Goal: Transaction & Acquisition: Purchase product/service

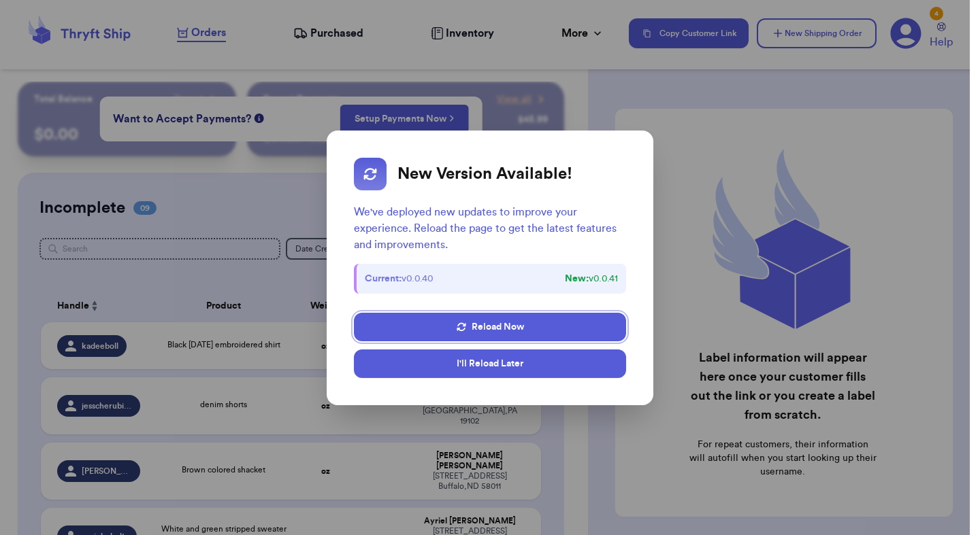
click at [517, 371] on button "I'll Reload Later" at bounding box center [490, 364] width 272 height 29
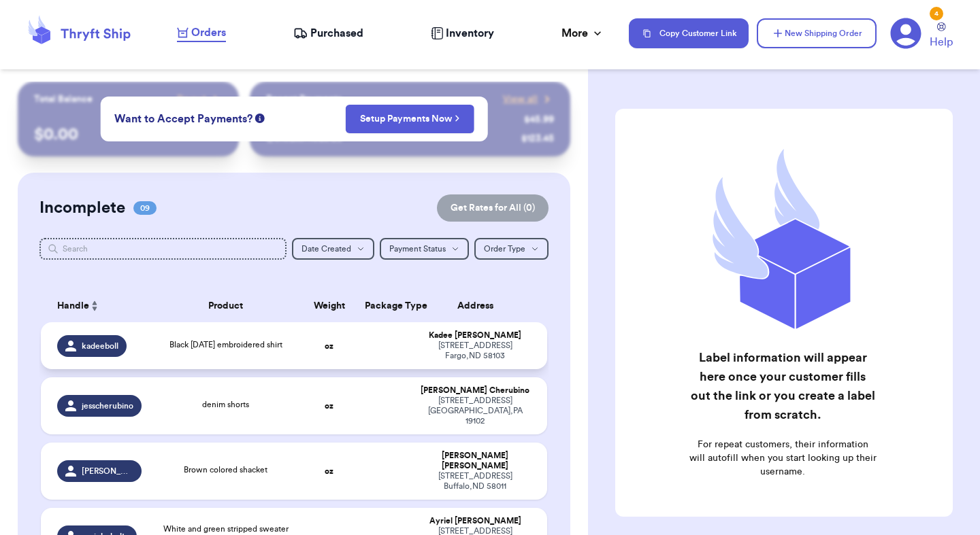
click at [335, 344] on td "oz" at bounding box center [329, 345] width 54 height 47
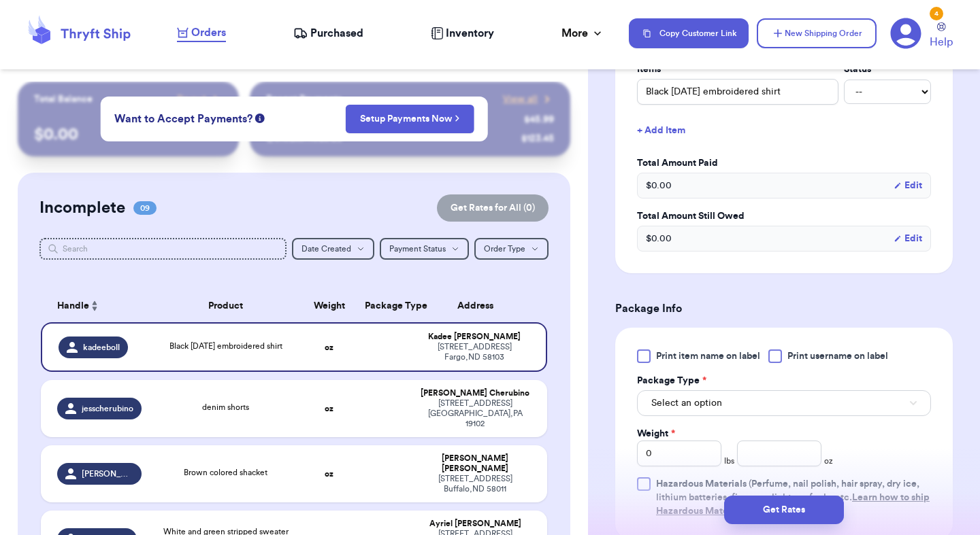
scroll to position [373, 0]
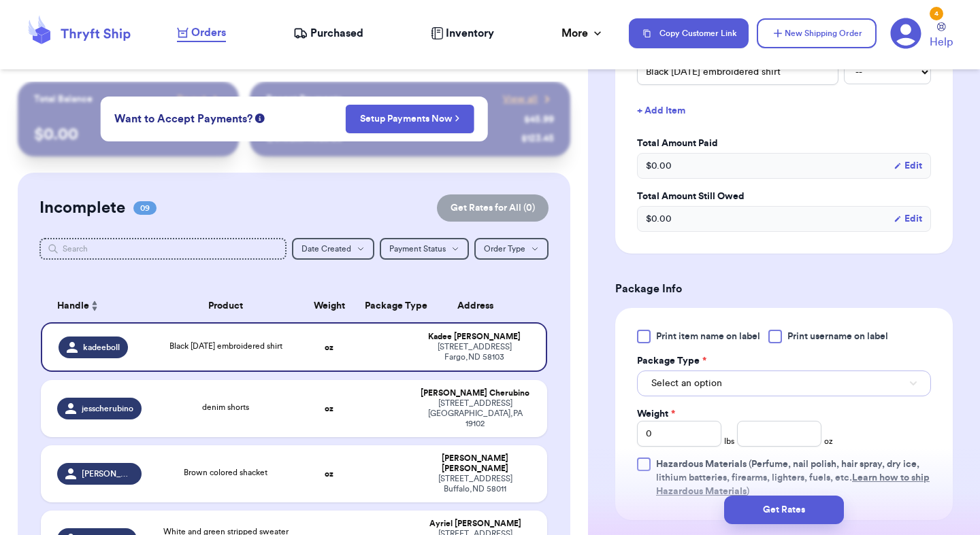
click at [707, 382] on span "Select an option" at bounding box center [686, 384] width 71 height 14
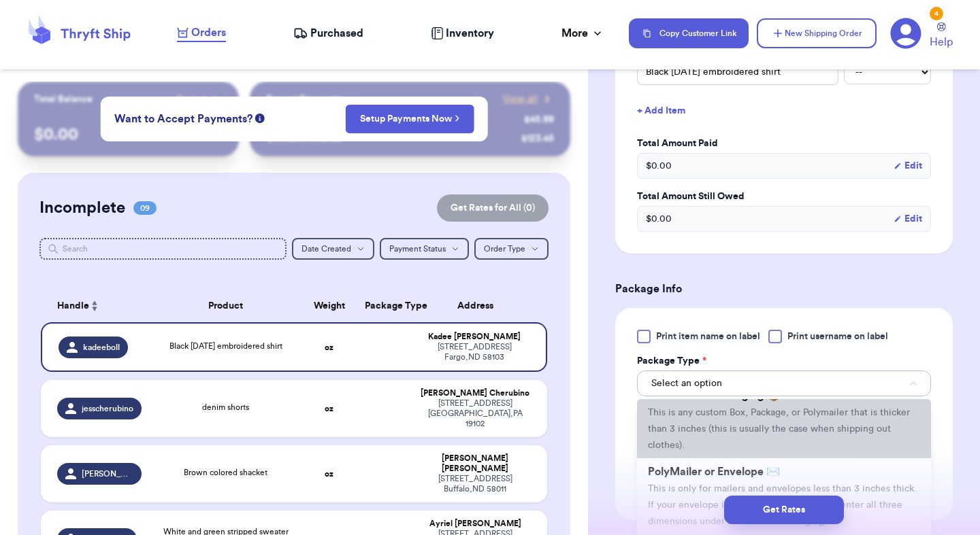
scroll to position [63, 0]
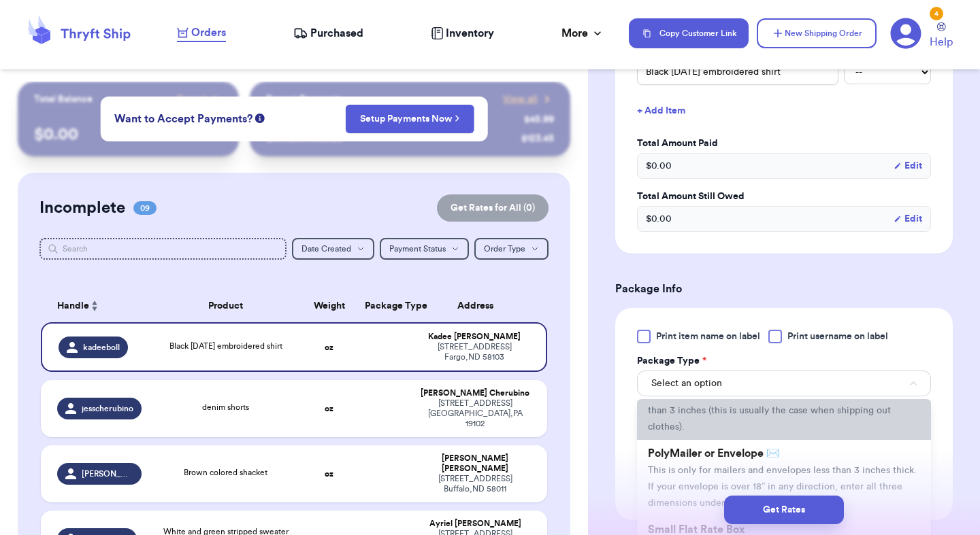
click at [709, 456] on span "PolyMailer or Envelope ✉️" at bounding box center [714, 453] width 132 height 11
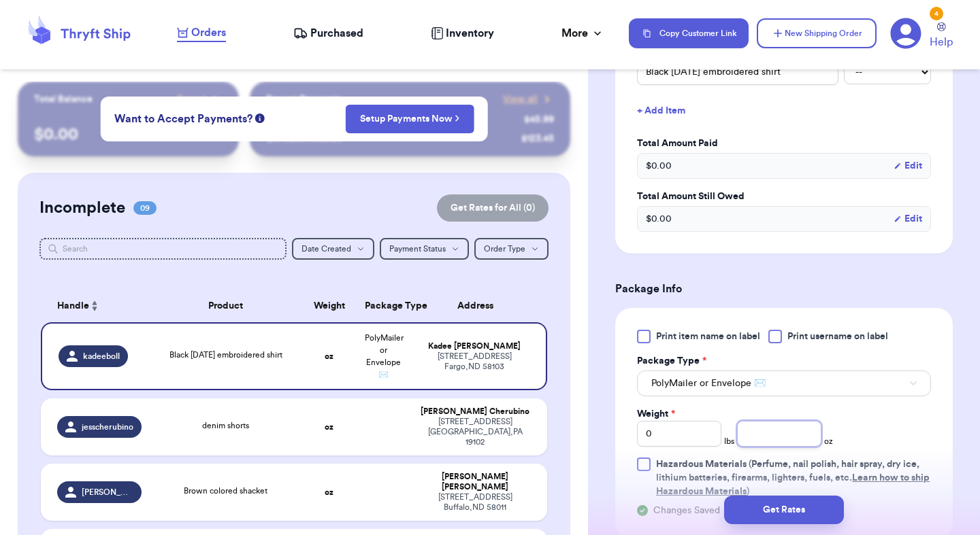
click at [792, 425] on input "number" at bounding box center [779, 434] width 84 height 26
type input "13"
type input "13.3"
click at [807, 516] on button "Get Rates" at bounding box center [784, 510] width 120 height 29
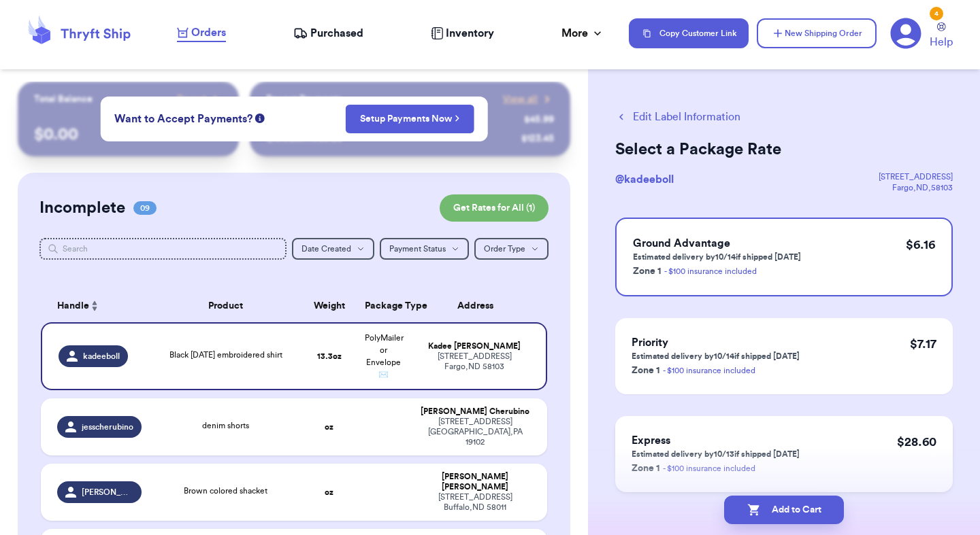
scroll to position [52, 0]
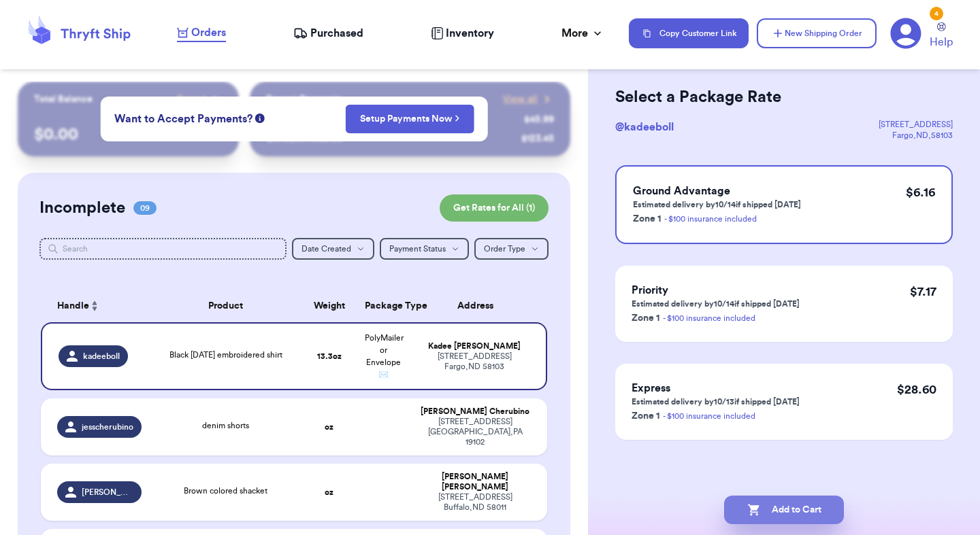
click at [813, 514] on button "Add to Cart" at bounding box center [784, 510] width 120 height 29
checkbox input "true"
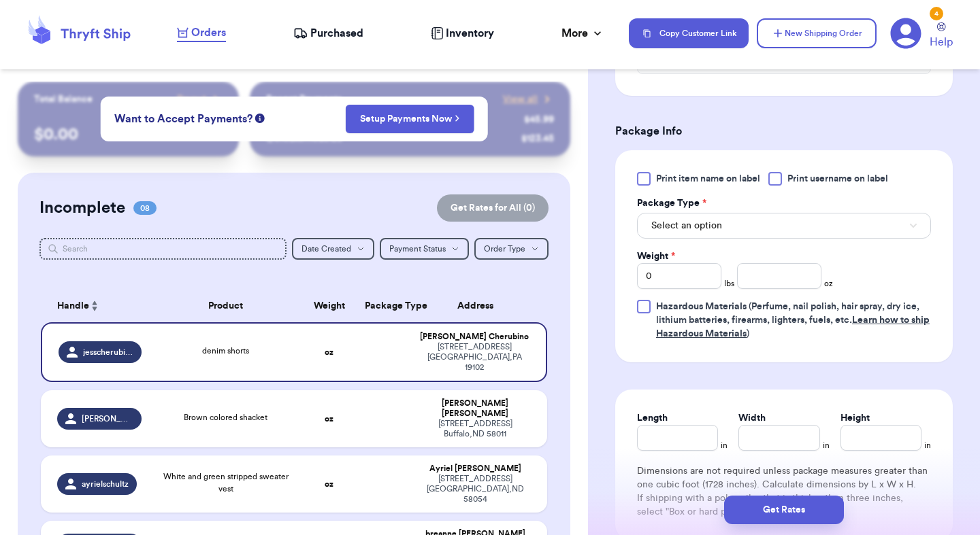
scroll to position [557, 0]
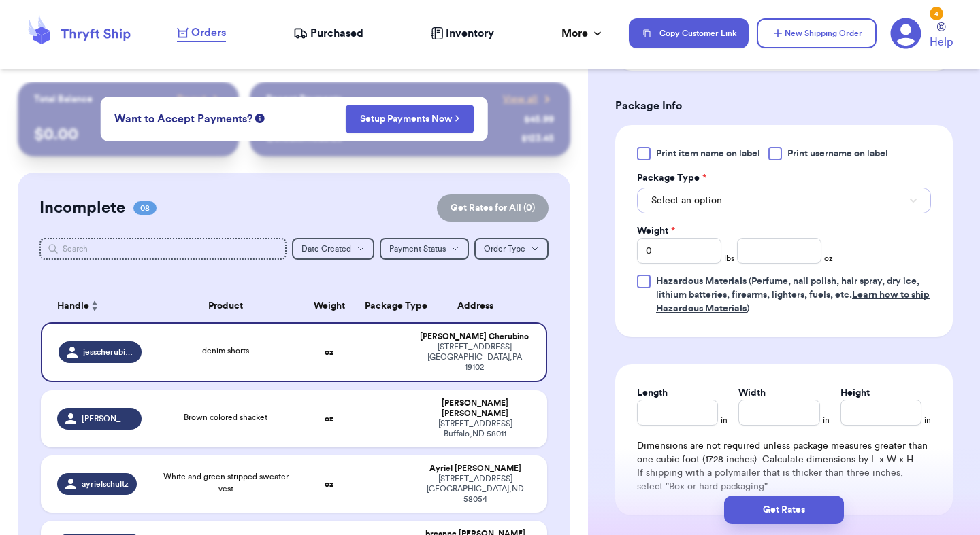
click at [688, 190] on button "Select an option" at bounding box center [784, 201] width 294 height 26
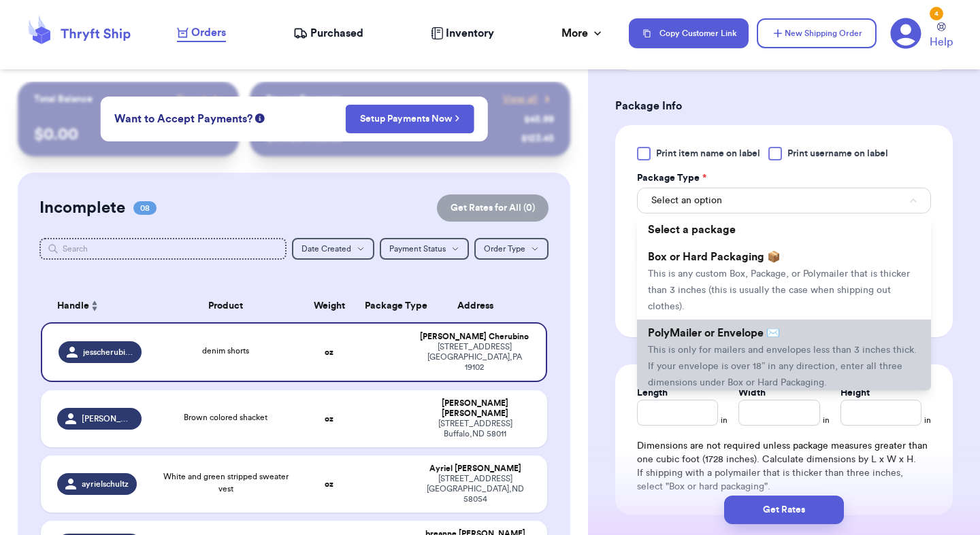
click at [703, 346] on span "This is only for mailers and envelopes less than 3 inches thick. If your envelo…" at bounding box center [782, 367] width 269 height 42
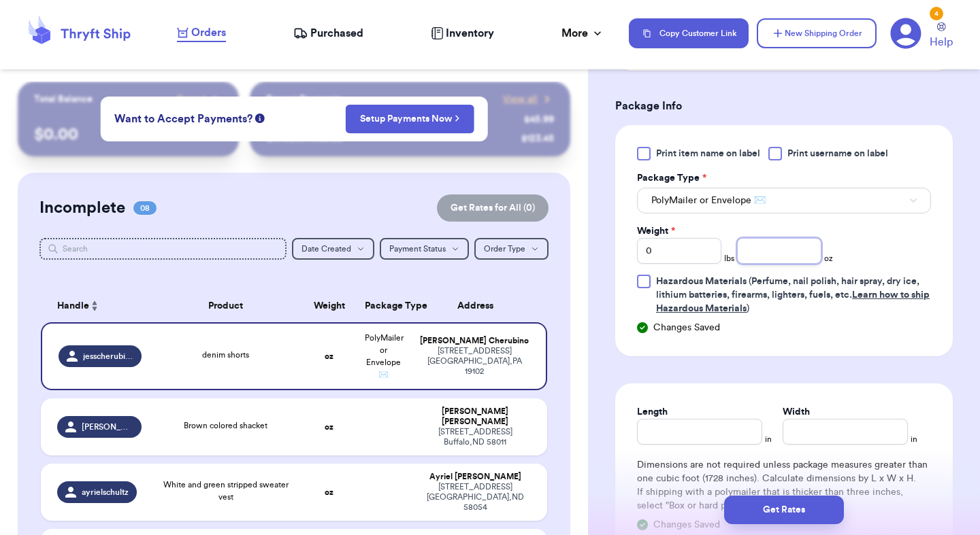
click at [748, 253] on input "number" at bounding box center [779, 251] width 84 height 26
click at [705, 254] on input "0" at bounding box center [679, 251] width 84 height 26
type input "1"
type input "0"
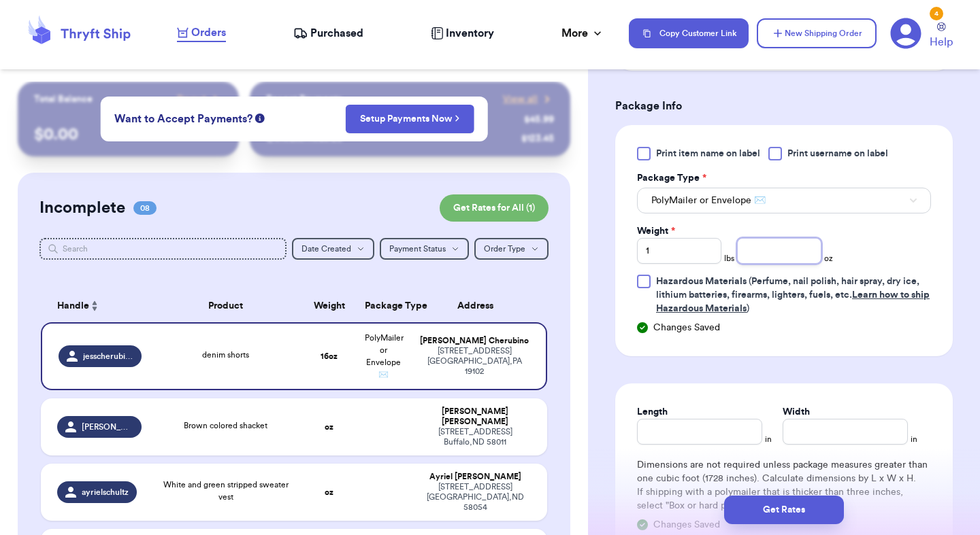
type input "0"
type input "0.3"
click at [824, 517] on button "Get Rates" at bounding box center [784, 510] width 120 height 29
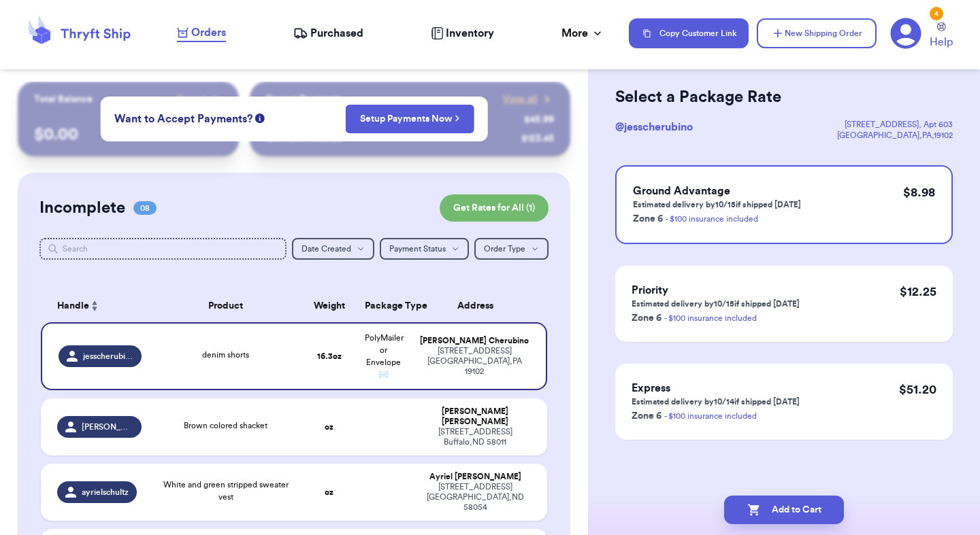
scroll to position [52, 0]
click at [824, 517] on button "Add to Cart" at bounding box center [784, 510] width 120 height 29
checkbox input "true"
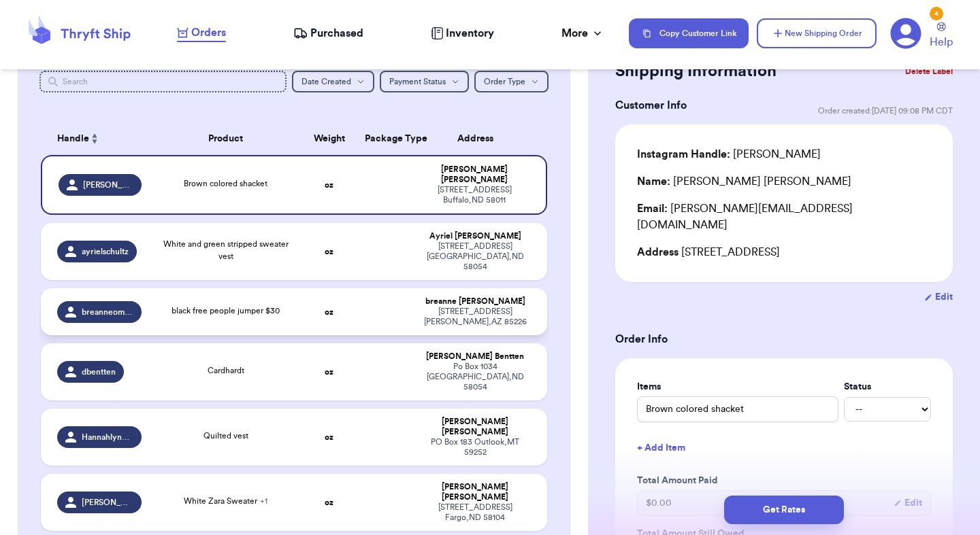
scroll to position [174, 0]
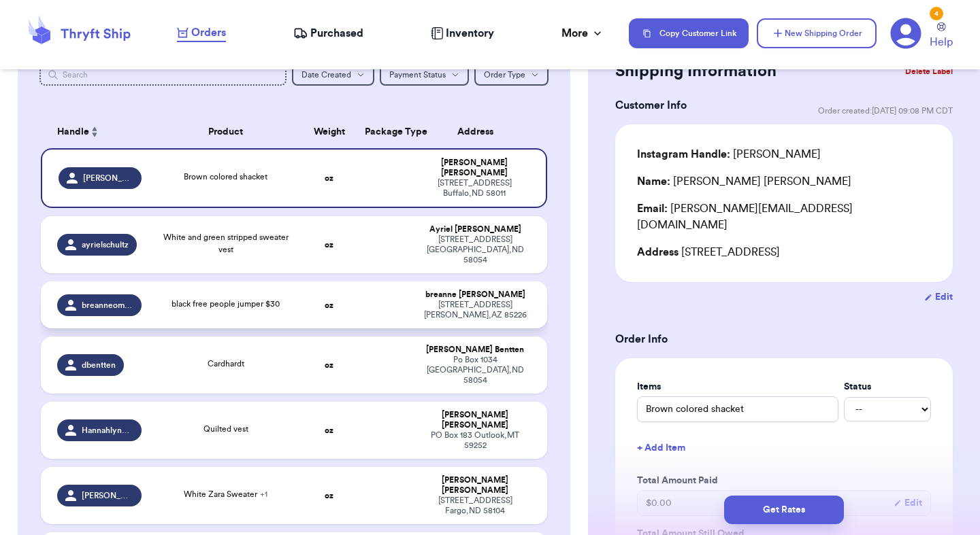
click at [444, 496] on div "[STREET_ADDRESS]" at bounding box center [475, 506] width 112 height 20
type input "White Zara Sweater"
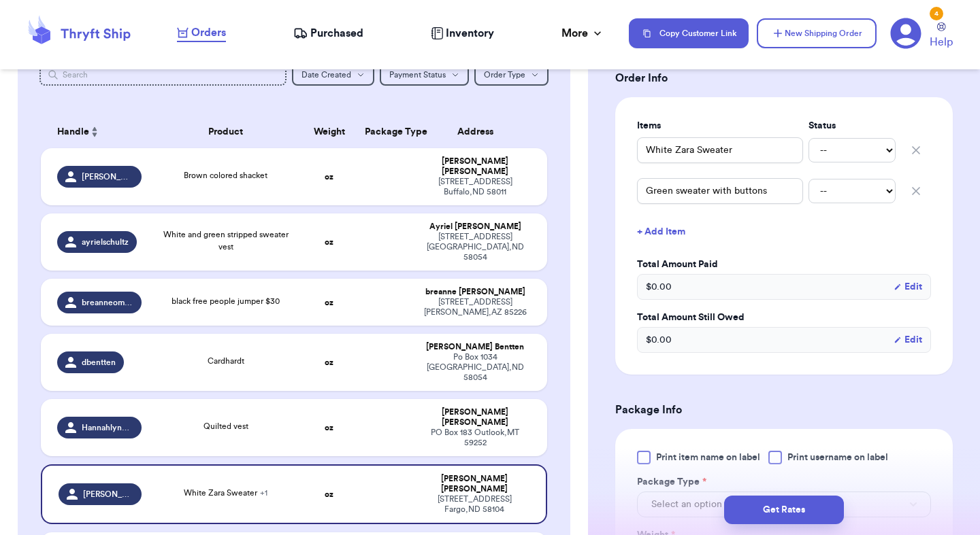
scroll to position [327, 0]
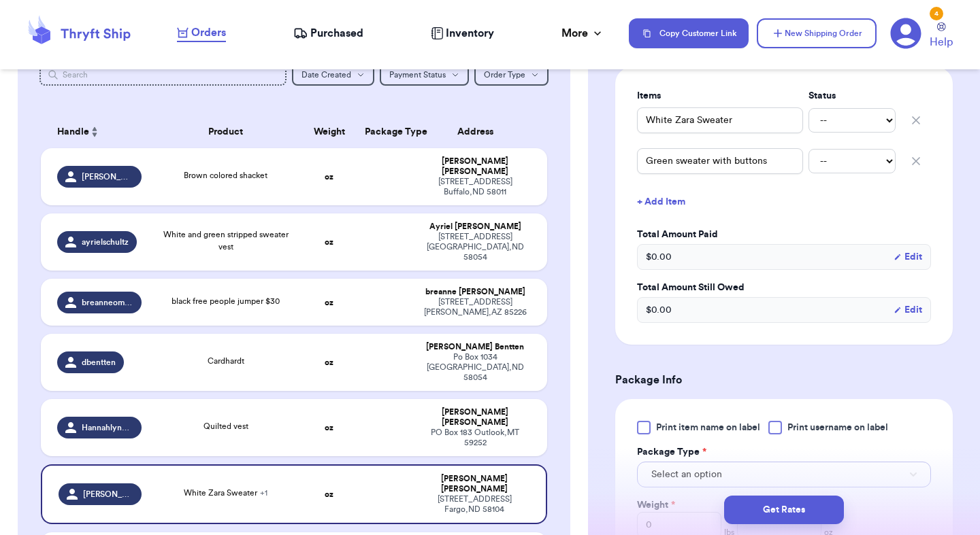
click at [682, 478] on span "Select an option" at bounding box center [686, 475] width 71 height 14
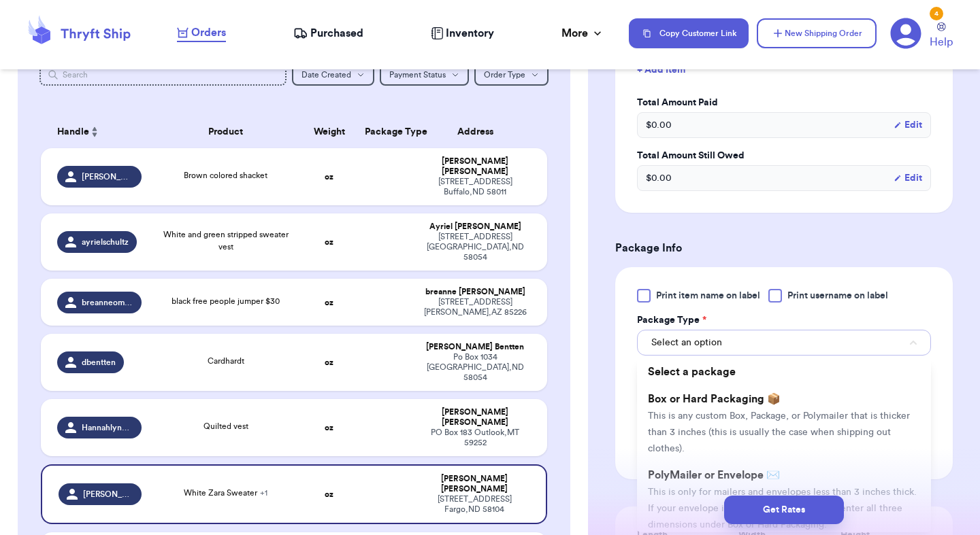
scroll to position [464, 0]
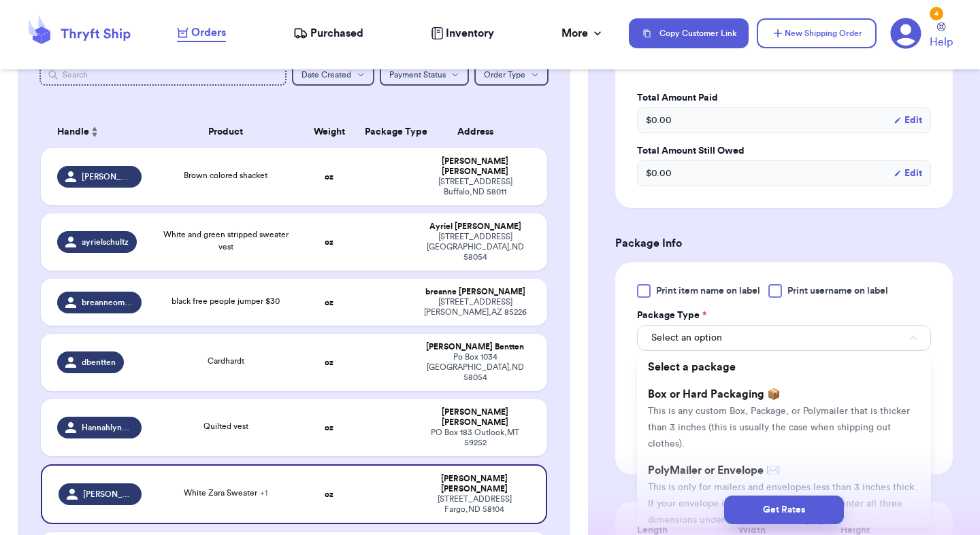
click at [682, 478] on li "PolyMailer or Envelope ✉️ This is only for mailers and envelopes less than 3 in…" at bounding box center [784, 495] width 294 height 76
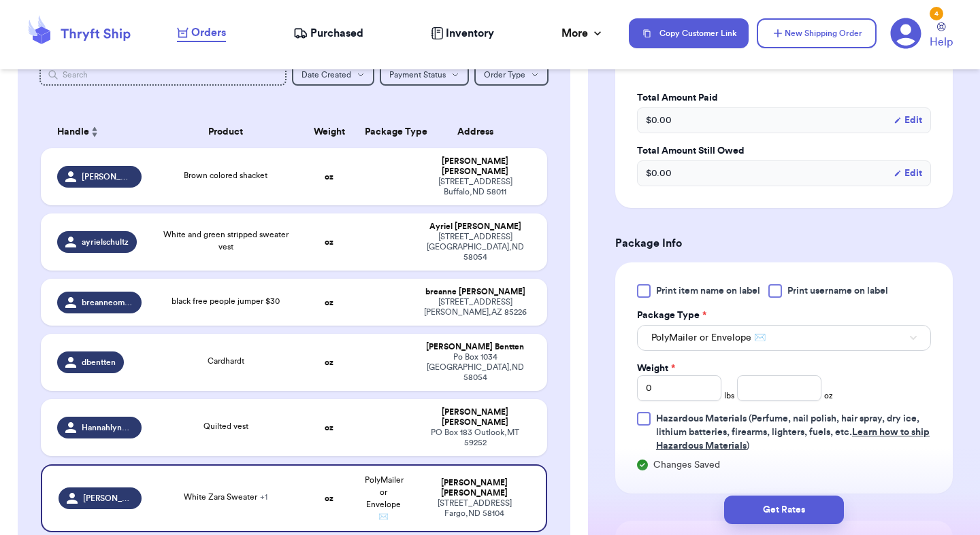
click at [680, 414] on span "Hazardous Materials (Perfume, nail polish, hair spray, dry ice, lithium batteri…" at bounding box center [793, 432] width 275 height 41
click at [0, 0] on input "Hazardous Materials (Perfume, nail polish, hair spray, dry ice, lithium batteri…" at bounding box center [0, 0] width 0 height 0
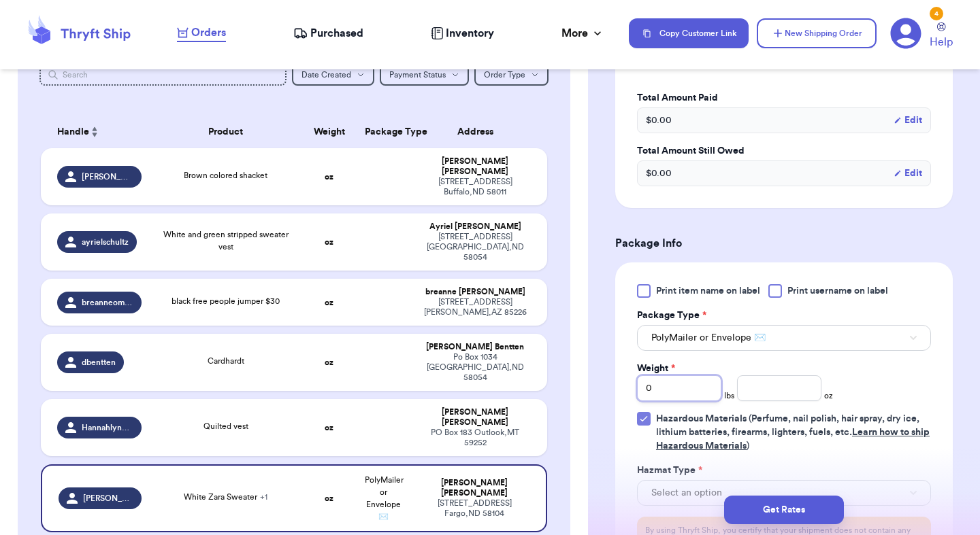
click at [672, 388] on input "0" at bounding box center [679, 389] width 84 height 26
click at [644, 415] on icon at bounding box center [643, 419] width 11 height 11
click at [0, 0] on input "Hazardous Materials (Perfume, nail polish, hair spray, dry ice, lithium batteri…" at bounding box center [0, 0] width 0 height 0
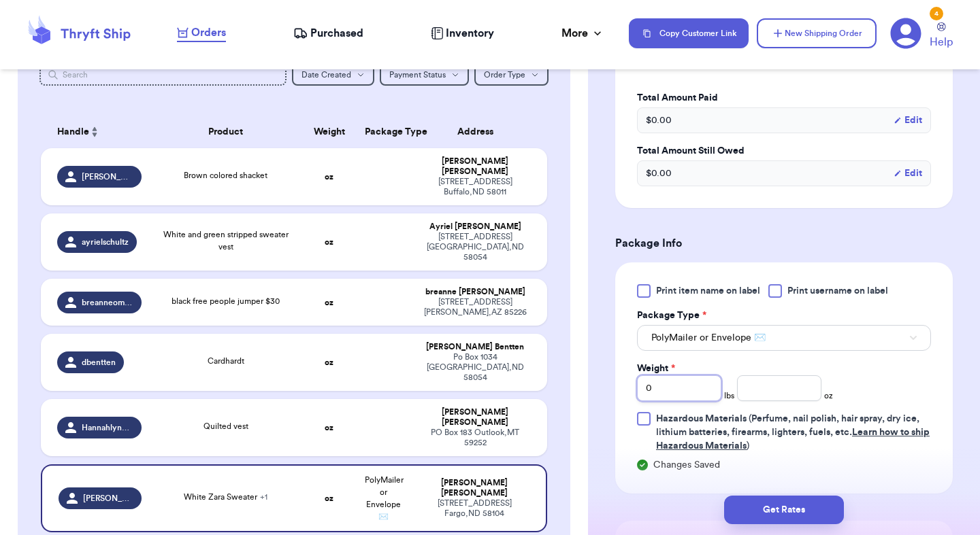
click at [667, 392] on input "0" at bounding box center [679, 389] width 84 height 26
type input "2"
type input "15"
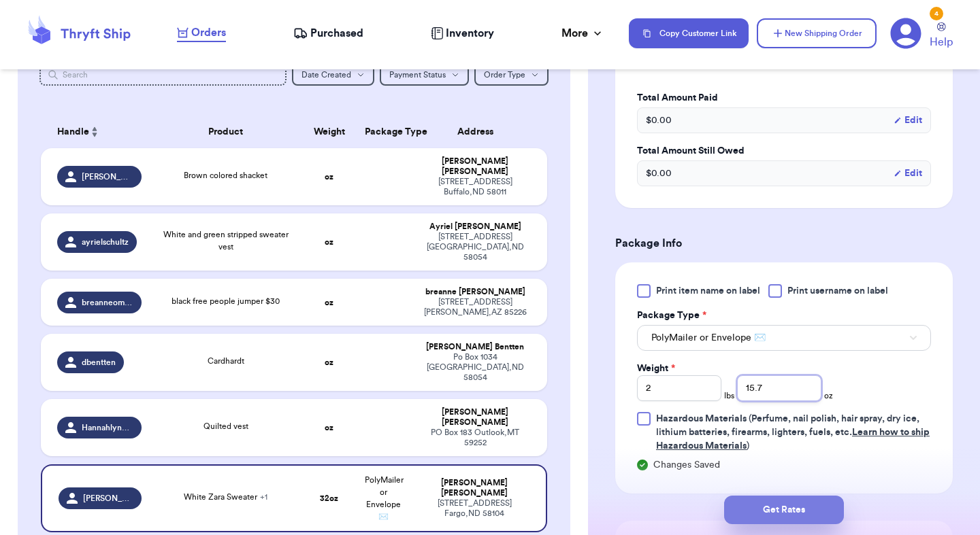
type input "15.7"
click at [763, 510] on button "Get Rates" at bounding box center [784, 510] width 120 height 29
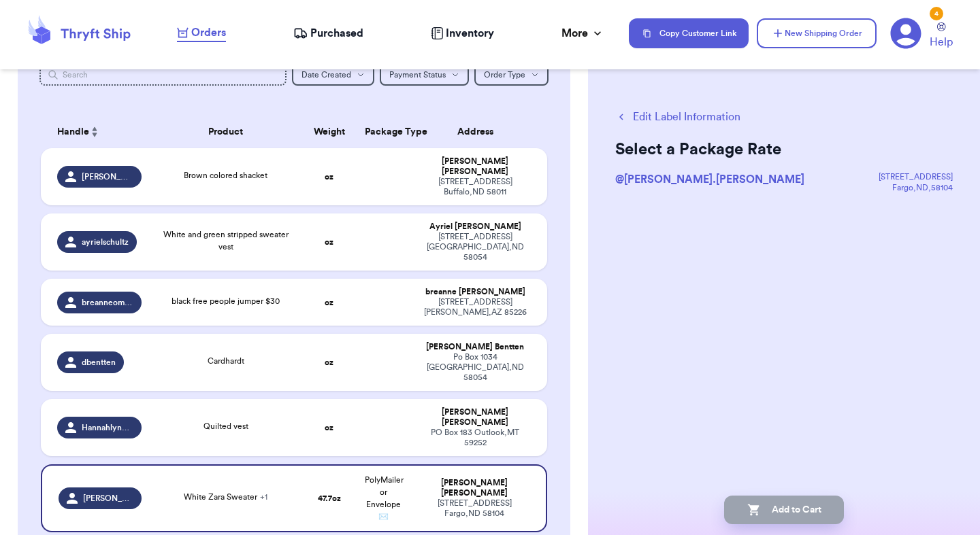
scroll to position [0, 0]
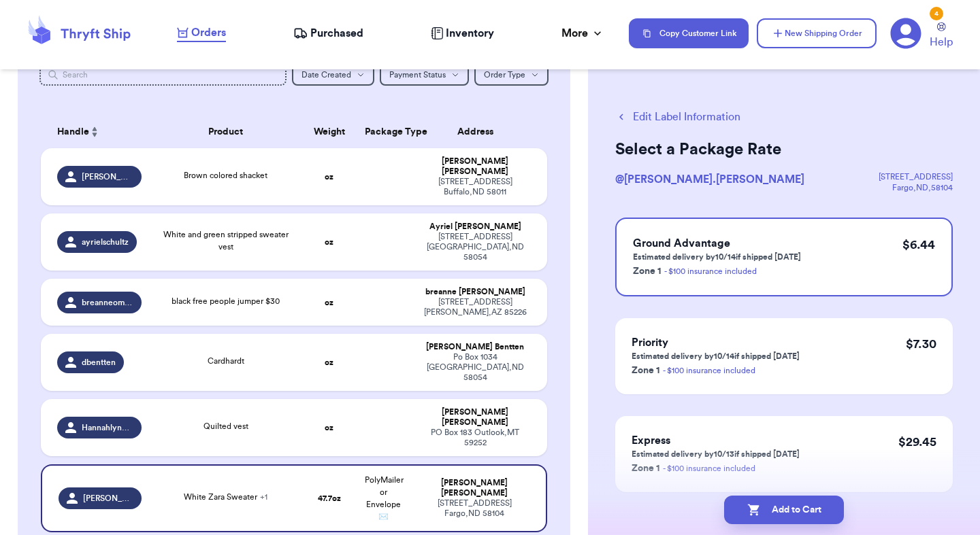
click at [763, 510] on button "Add to Cart" at bounding box center [784, 510] width 120 height 29
checkbox input "true"
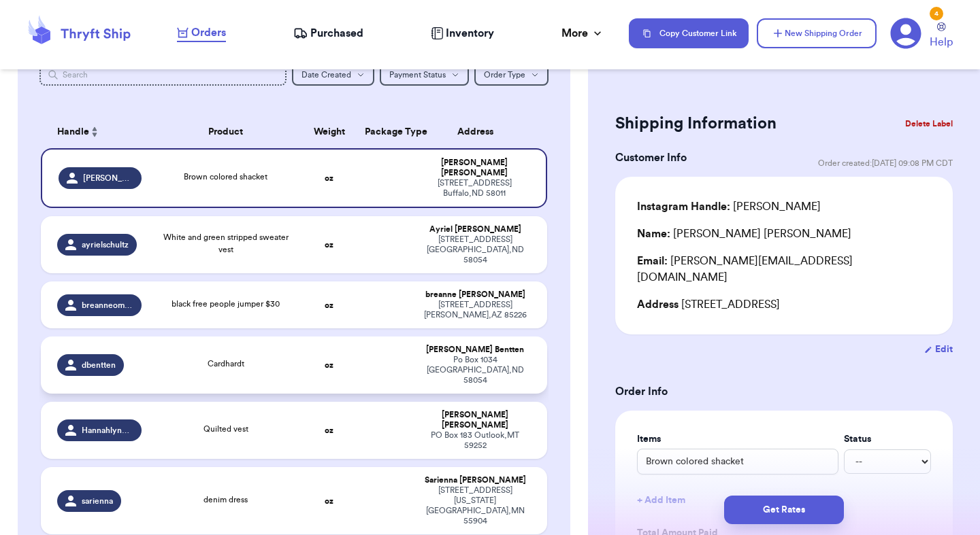
click at [329, 337] on td "oz" at bounding box center [329, 365] width 54 height 57
type input "Cardhardt"
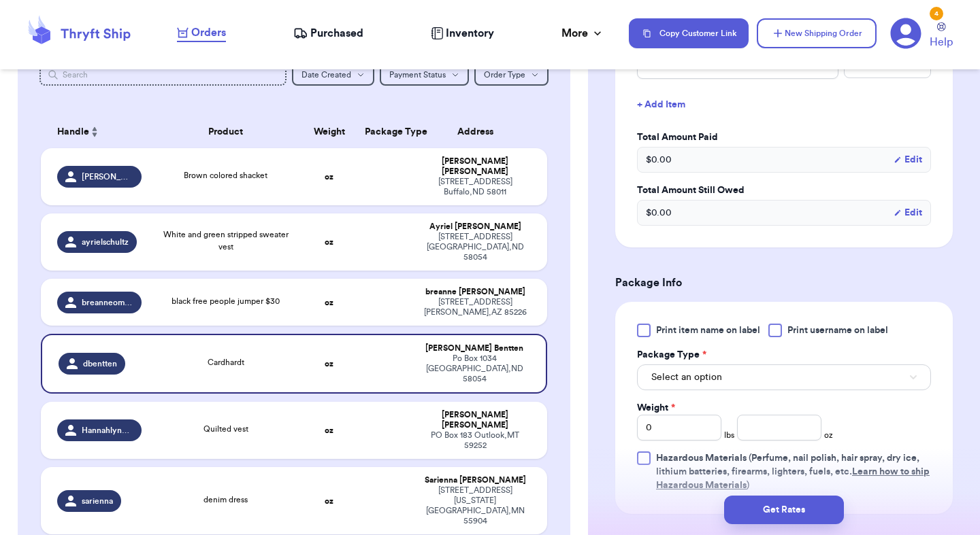
scroll to position [418, 0]
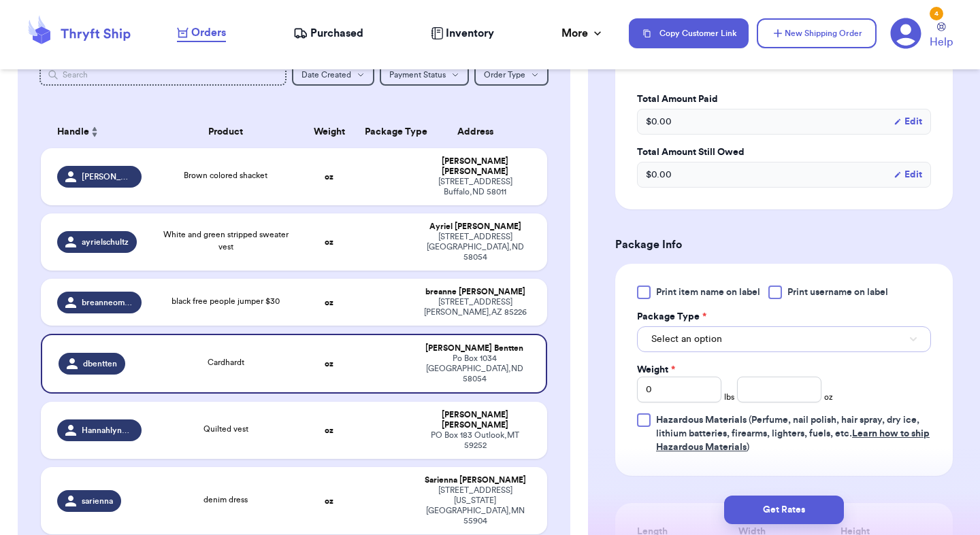
click at [677, 337] on span "Select an option" at bounding box center [686, 340] width 71 height 14
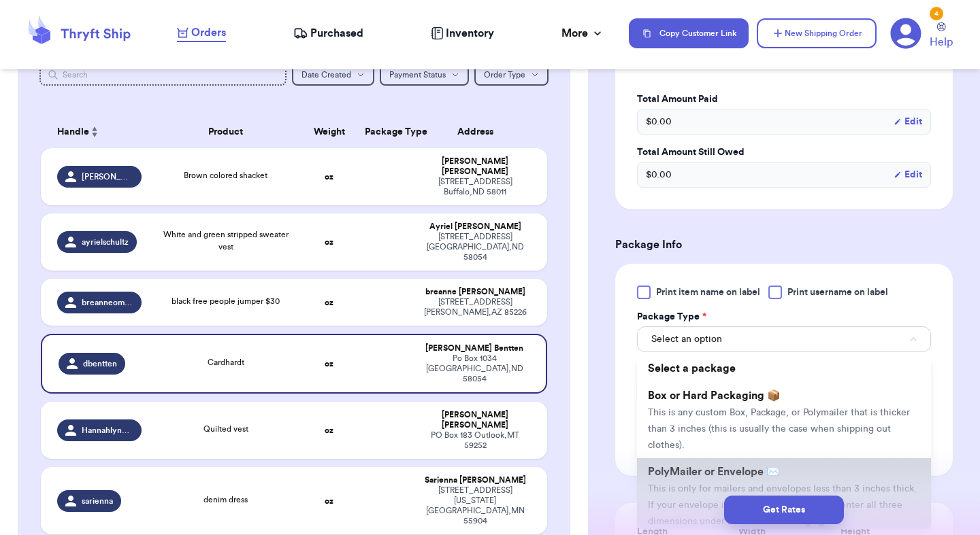
click at [698, 479] on li "PolyMailer or Envelope ✉️ This is only for mailers and envelopes less than 3 in…" at bounding box center [784, 497] width 294 height 76
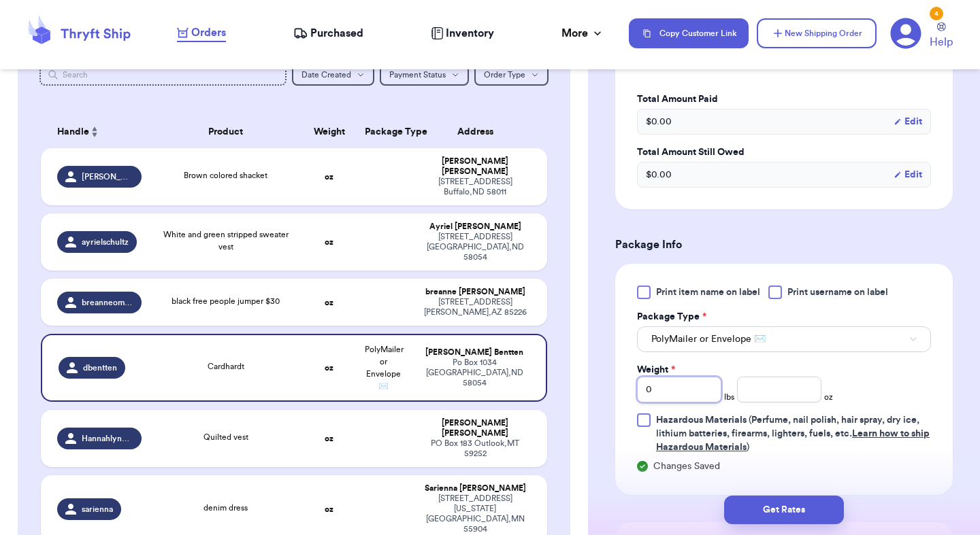
click at [674, 391] on input "0" at bounding box center [679, 390] width 84 height 26
type input "1"
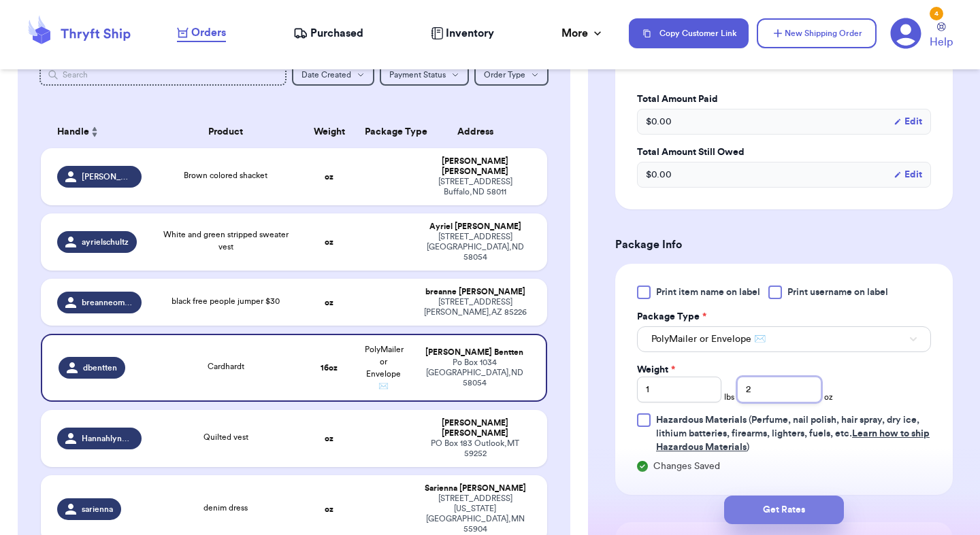
type input "2"
click at [763, 505] on button "Get Rates" at bounding box center [784, 510] width 120 height 29
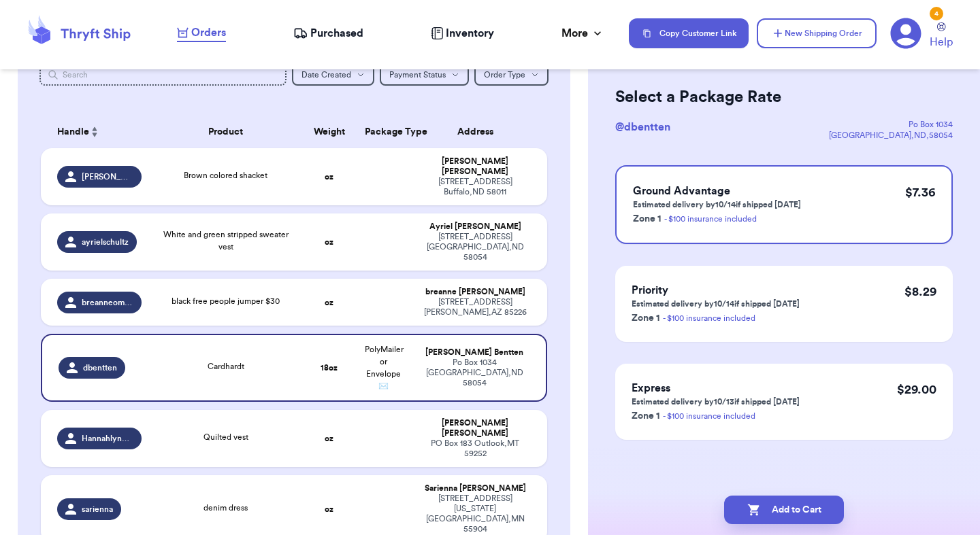
click at [763, 505] on button "Add to Cart" at bounding box center [784, 510] width 120 height 29
checkbox input "true"
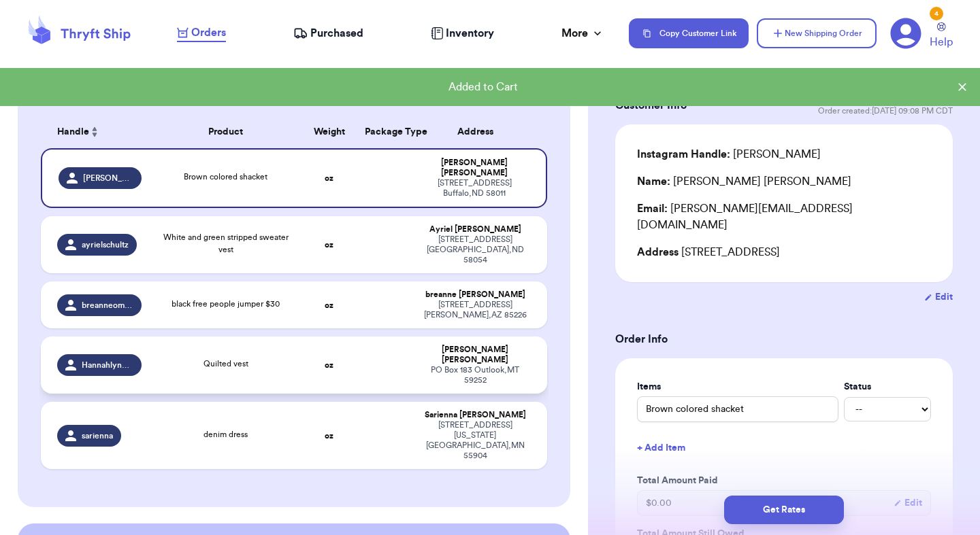
click at [162, 348] on td "Quilted vest" at bounding box center [226, 365] width 152 height 57
type input "Quilted vest"
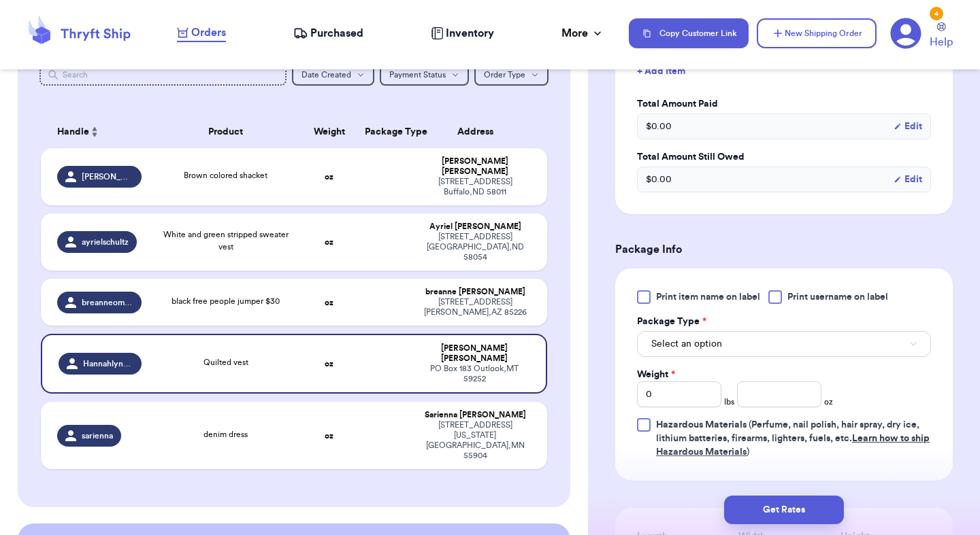
scroll to position [414, 0]
click at [723, 346] on button "Select an option" at bounding box center [784, 343] width 294 height 26
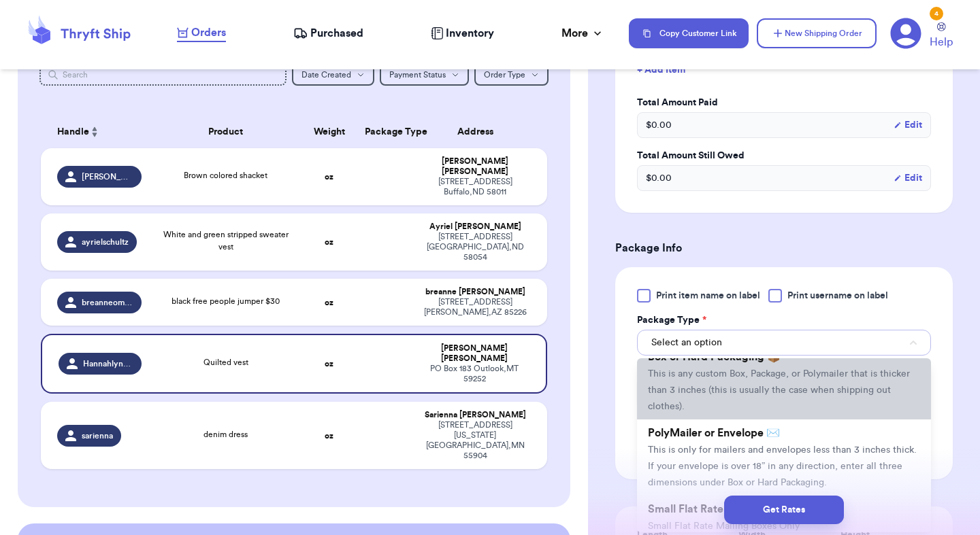
scroll to position [71, 0]
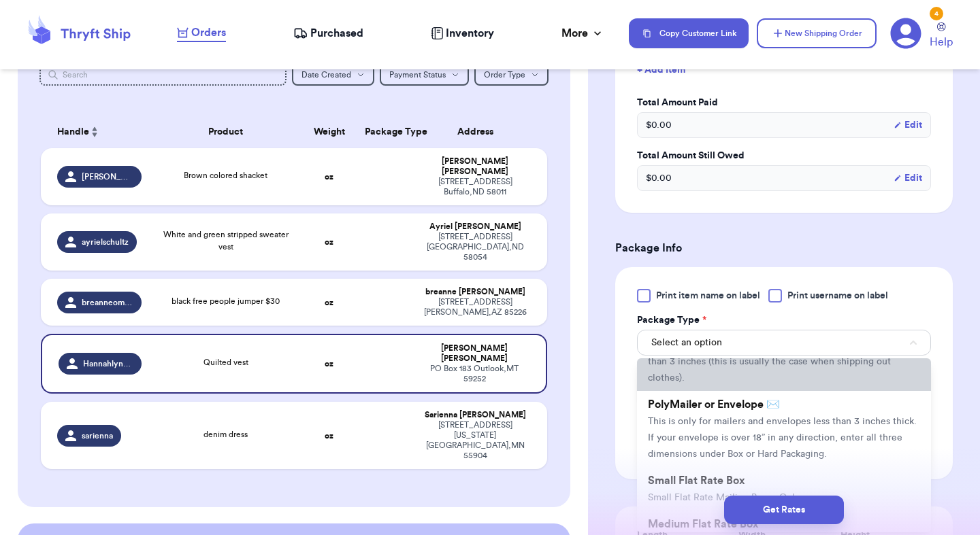
click at [722, 403] on span "PolyMailer or Envelope ✉️" at bounding box center [714, 404] width 132 height 11
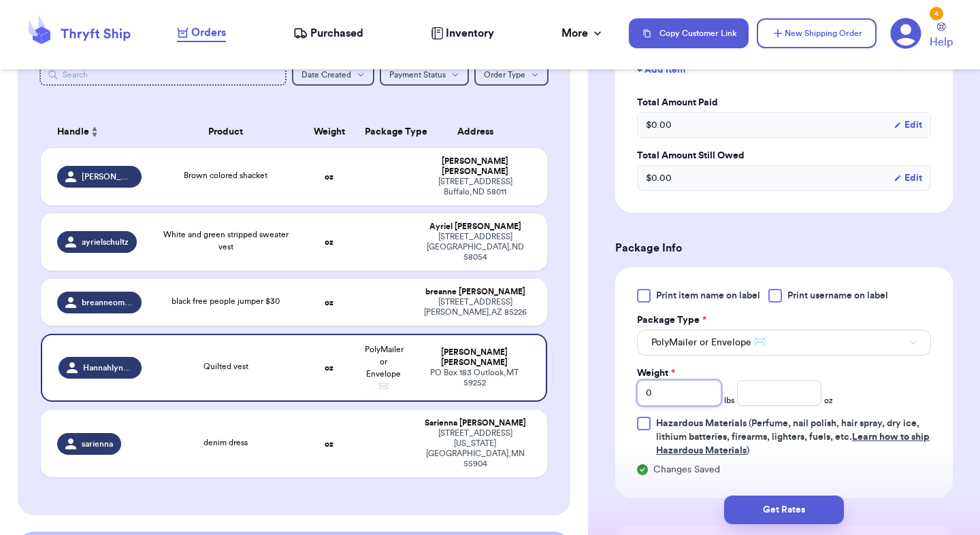
click at [704, 393] on input "0" at bounding box center [679, 393] width 84 height 26
click at [808, 393] on input "number" at bounding box center [779, 393] width 84 height 26
type input "8"
click at [810, 520] on button "Get Rates" at bounding box center [784, 510] width 120 height 29
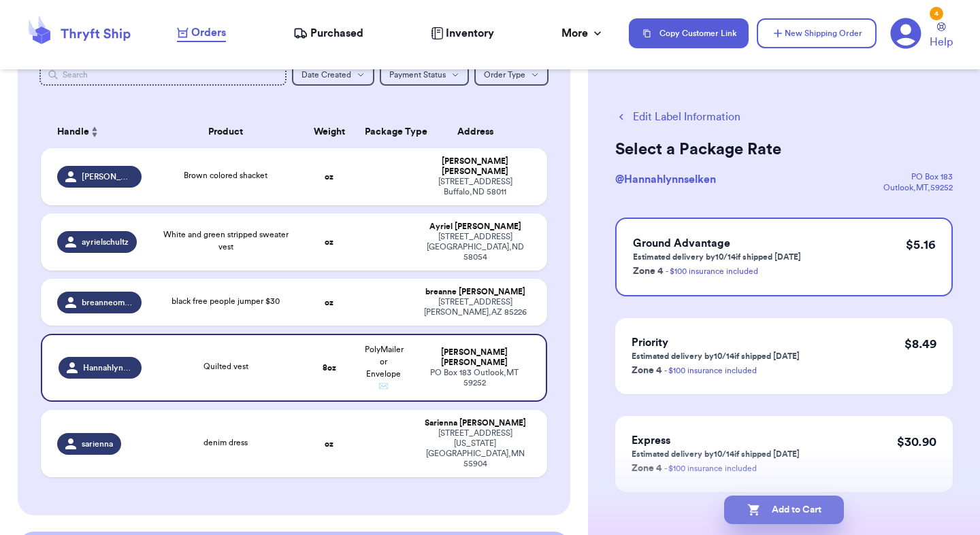
click at [796, 518] on button "Add to Cart" at bounding box center [784, 510] width 120 height 29
checkbox input "true"
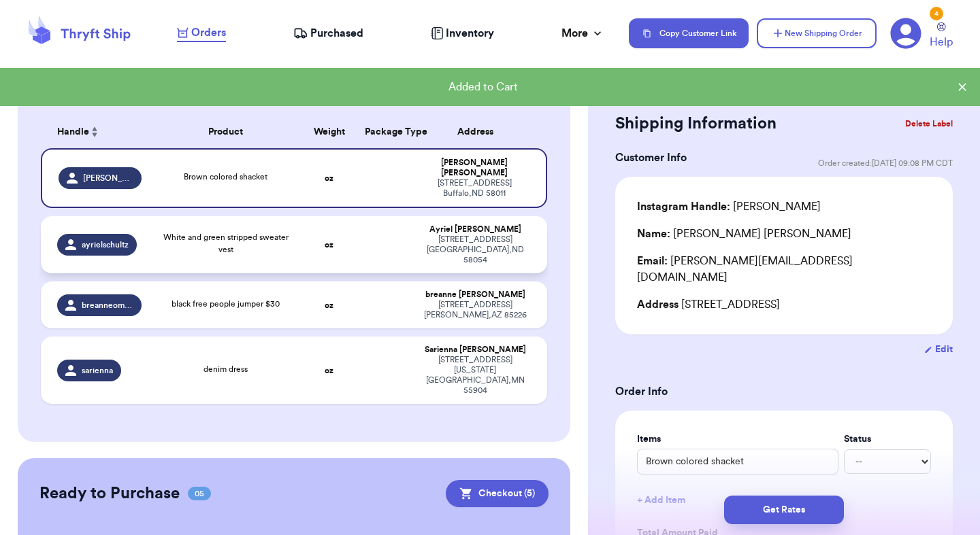
click at [192, 239] on div "White and green stripped sweater vest" at bounding box center [226, 243] width 136 height 24
type input "White and green stripped sweater vest"
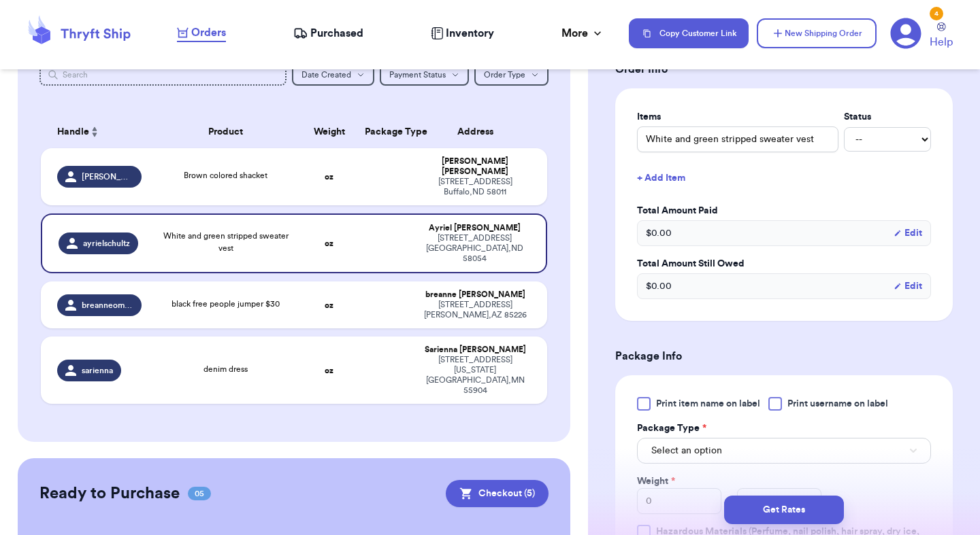
scroll to position [315, 0]
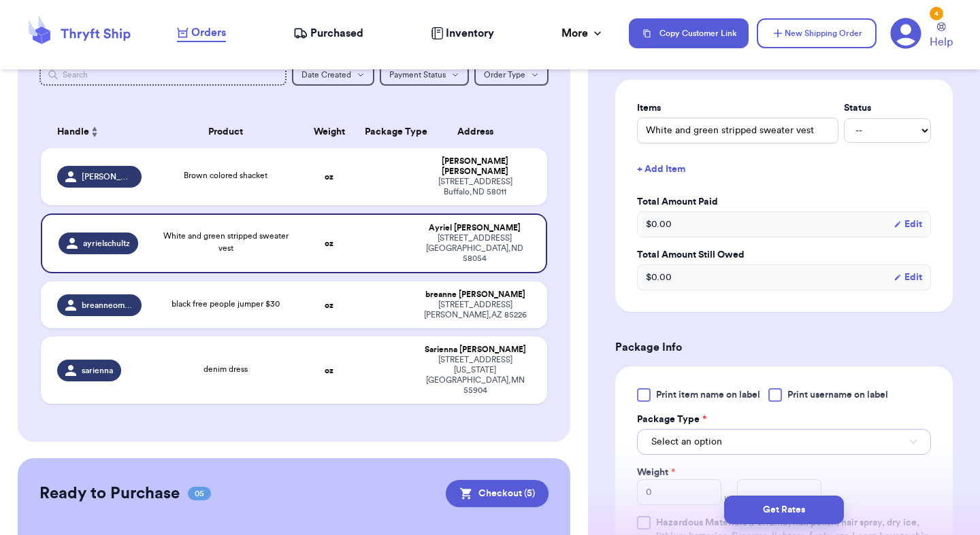
click at [711, 441] on span "Select an option" at bounding box center [686, 442] width 71 height 14
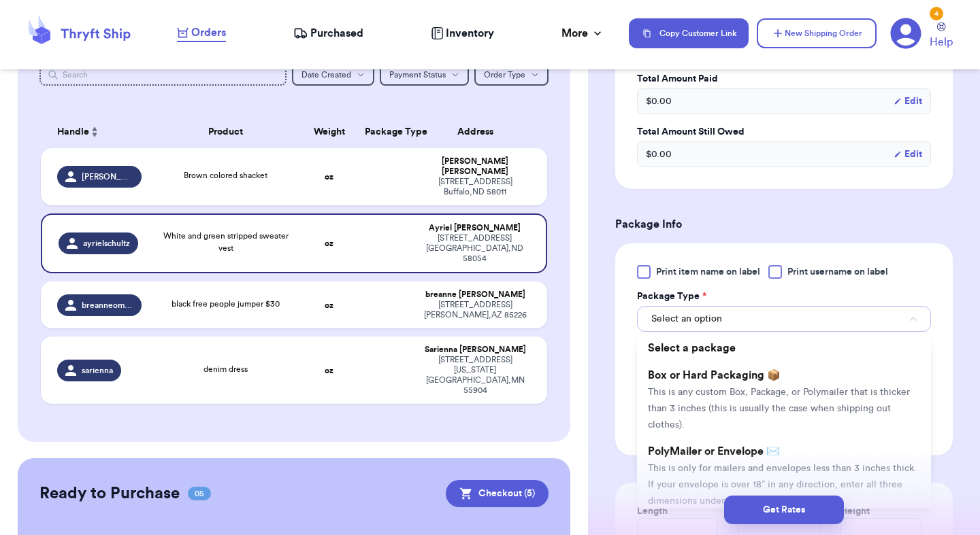
scroll to position [453, 0]
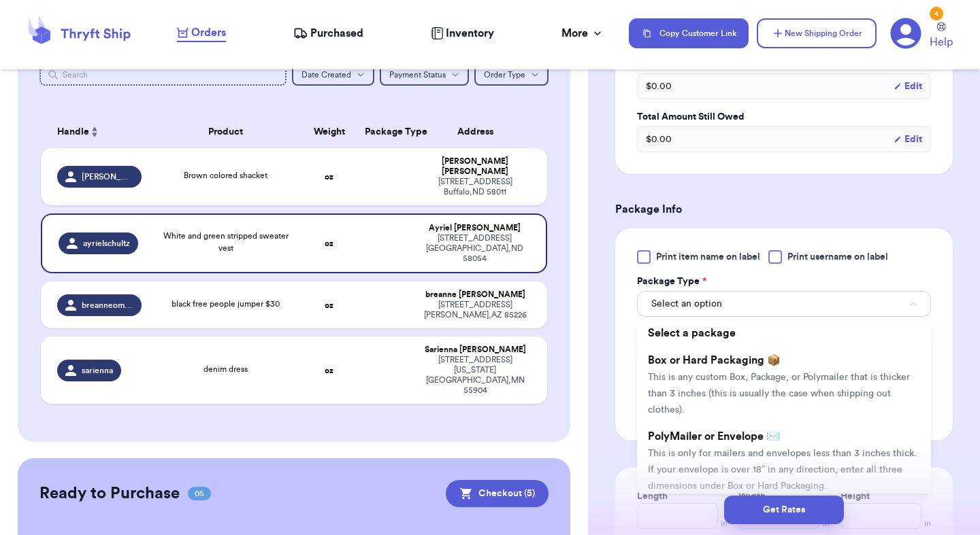
click at [711, 441] on span "PolyMailer or Envelope ✉️" at bounding box center [714, 436] width 132 height 11
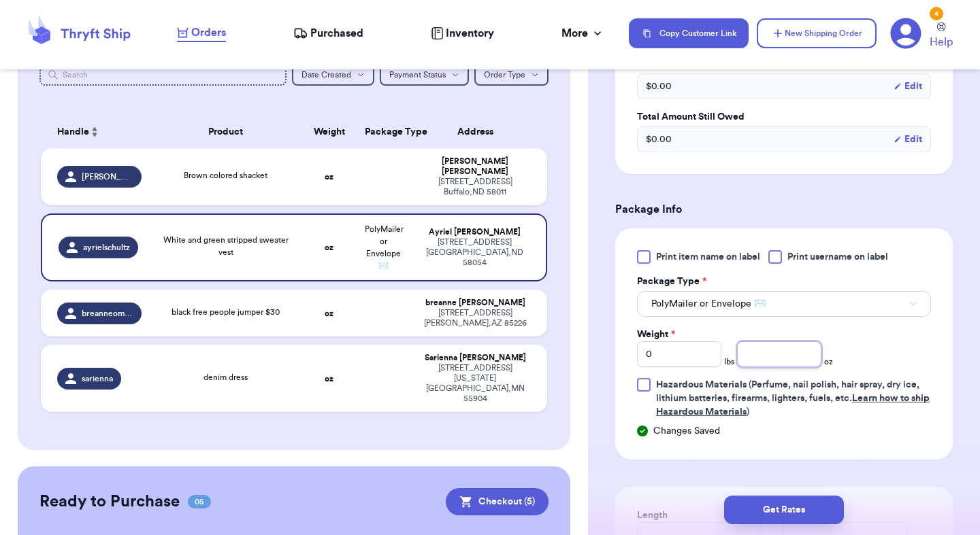
click at [771, 356] on input "number" at bounding box center [779, 355] width 84 height 26
type input "11"
type input "11.8"
click at [812, 504] on button "Get Rates" at bounding box center [784, 510] width 120 height 29
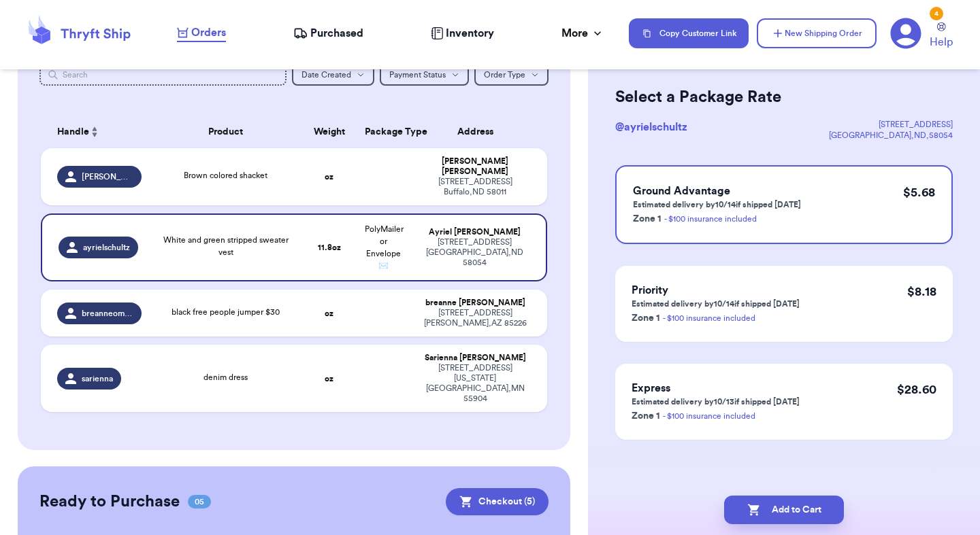
scroll to position [0, 0]
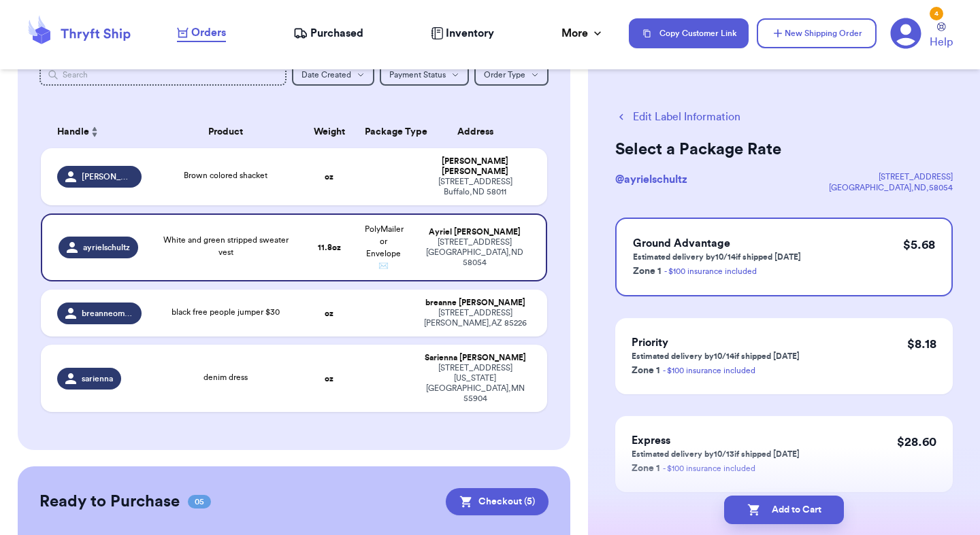
click at [812, 504] on button "Add to Cart" at bounding box center [784, 510] width 120 height 29
checkbox input "true"
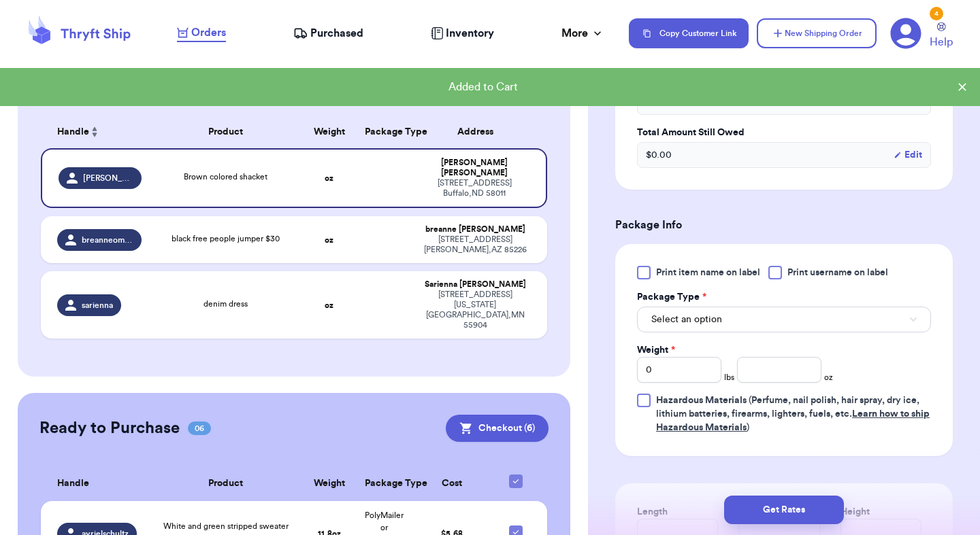
scroll to position [454, 0]
click at [719, 312] on span "Select an option" at bounding box center [686, 319] width 71 height 14
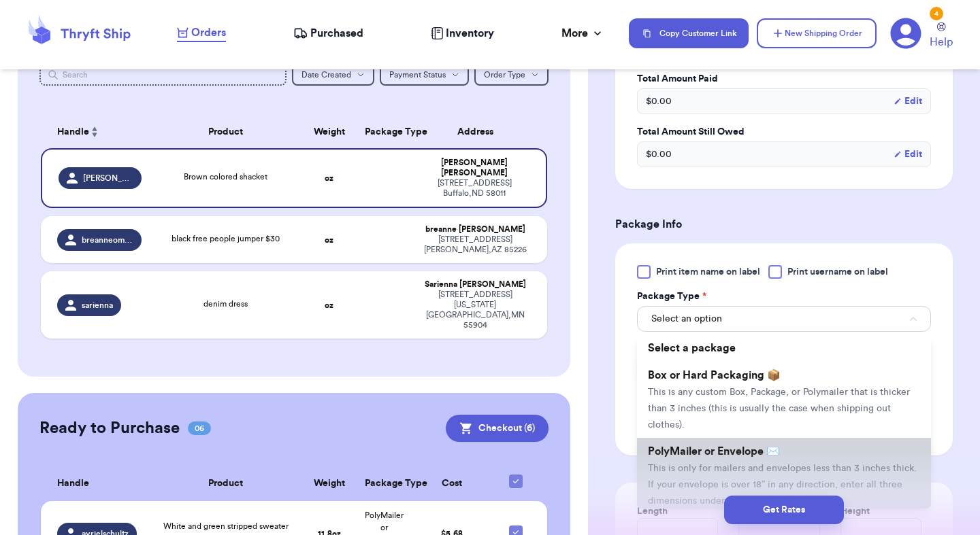
click at [728, 443] on li "PolyMailer or Envelope ✉️ This is only for mailers and envelopes less than 3 in…" at bounding box center [784, 476] width 294 height 76
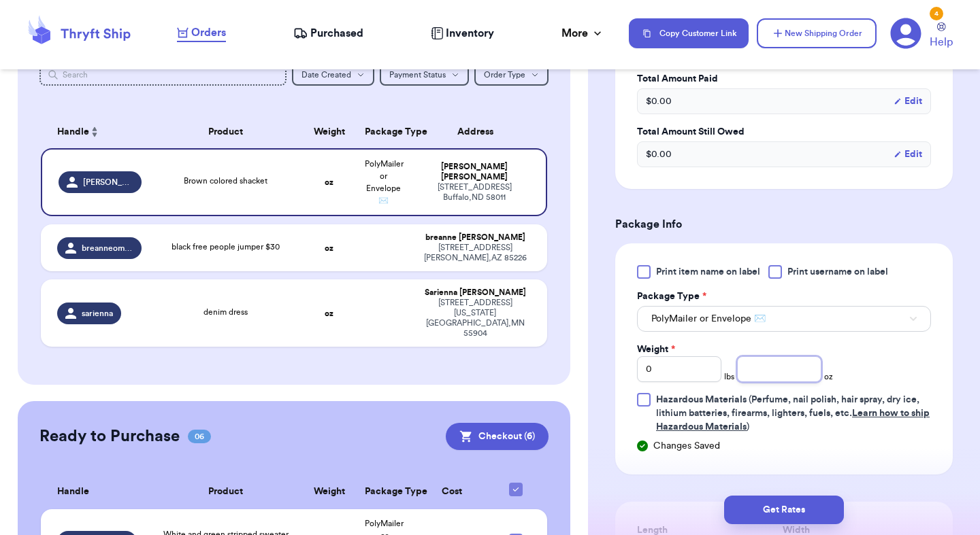
click at [754, 356] on input "number" at bounding box center [779, 369] width 84 height 26
type input "13"
type input "13.8"
type input "13.9"
click at [788, 508] on button "Get Rates" at bounding box center [784, 510] width 120 height 29
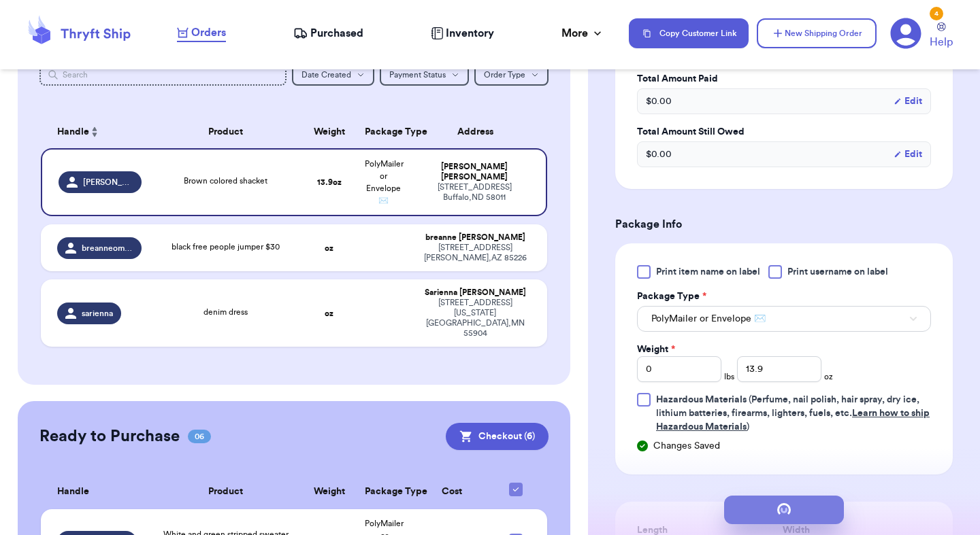
scroll to position [0, 0]
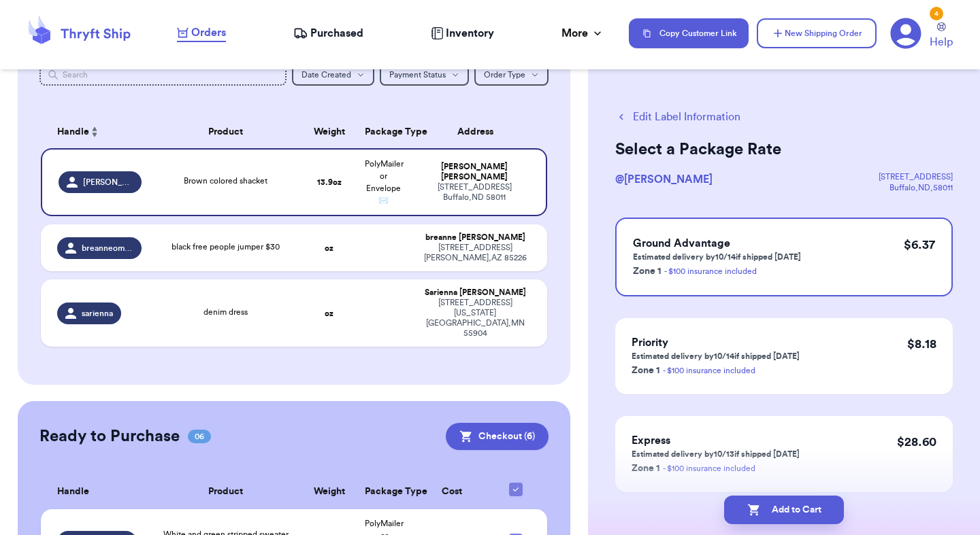
click at [788, 508] on button "Add to Cart" at bounding box center [784, 510] width 120 height 29
checkbox input "true"
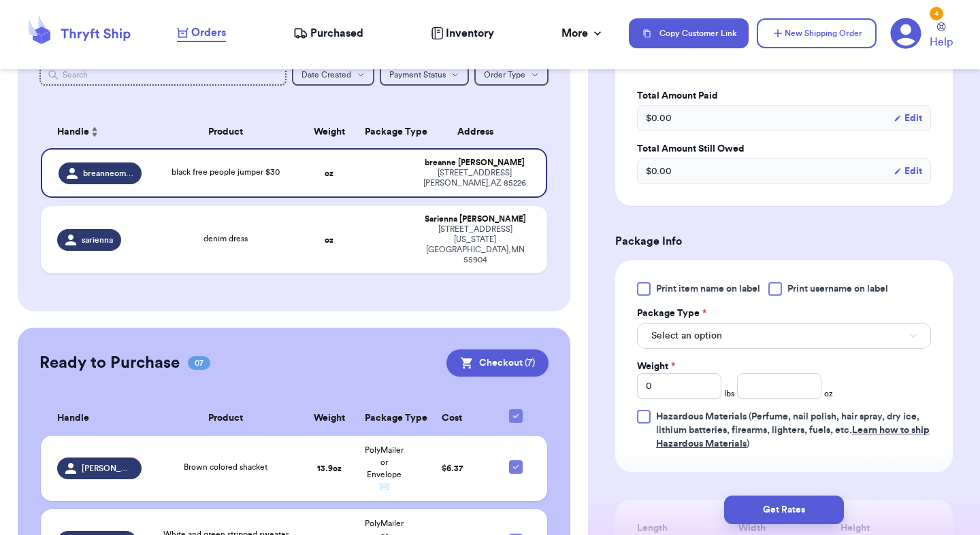
scroll to position [437, 0]
click at [697, 330] on span "Select an option" at bounding box center [686, 337] width 71 height 14
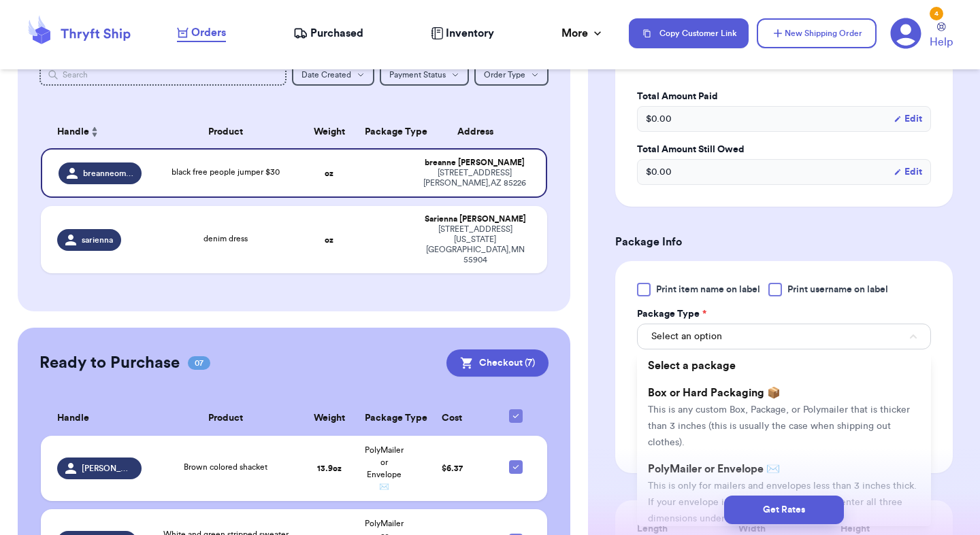
click at [687, 486] on div "Get Rates" at bounding box center [784, 510] width 392 height 50
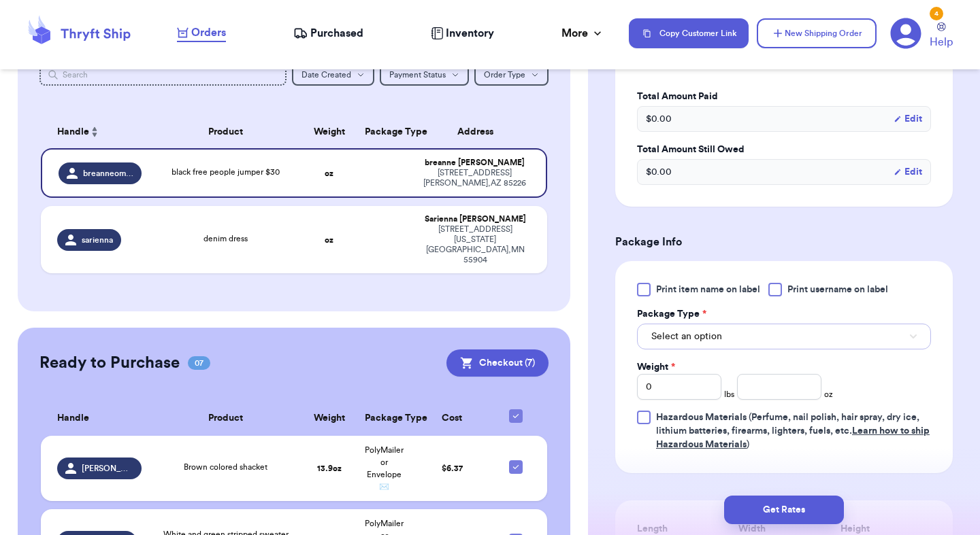
click at [703, 332] on button "Select an option" at bounding box center [784, 337] width 294 height 26
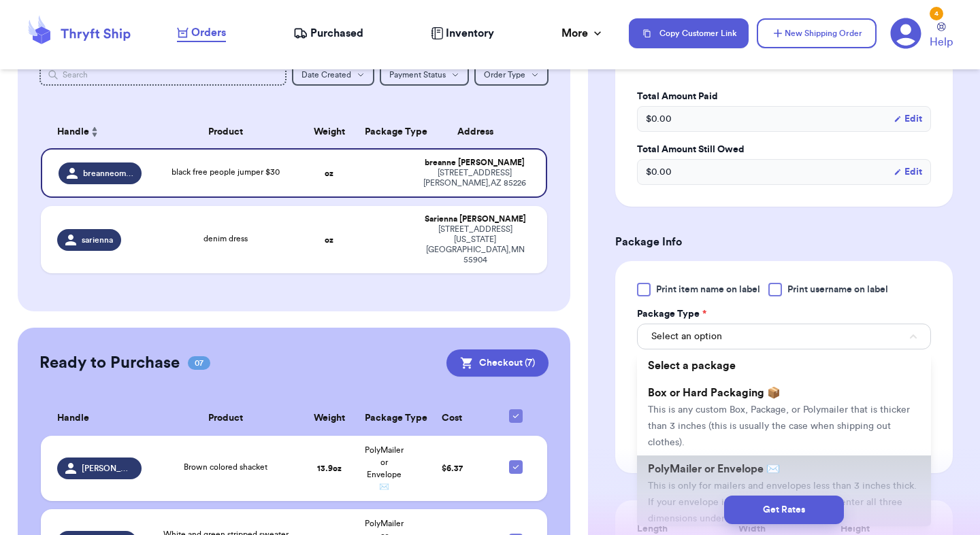
click at [696, 464] on span "PolyMailer or Envelope ✉️" at bounding box center [714, 469] width 132 height 11
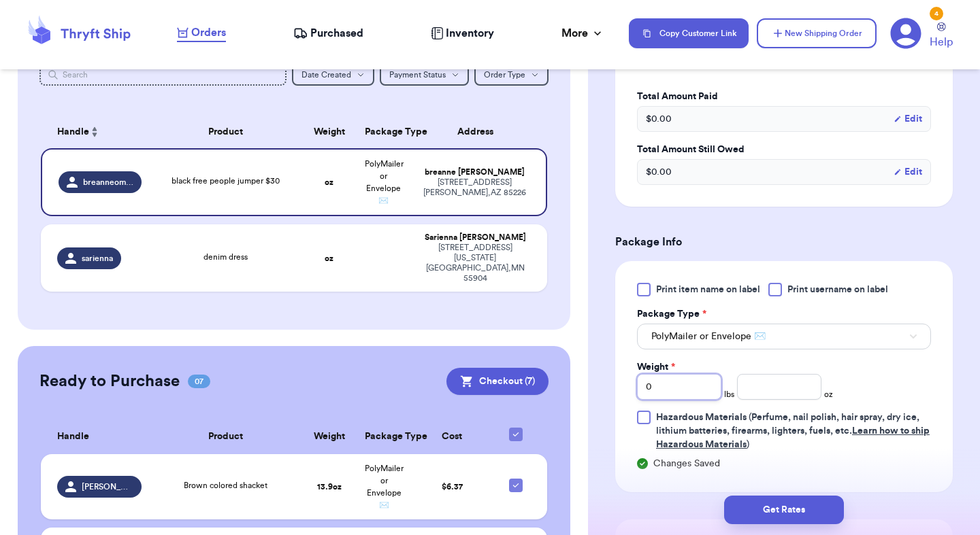
click at [682, 374] on input "0" at bounding box center [679, 387] width 84 height 26
type input "1"
type input "2"
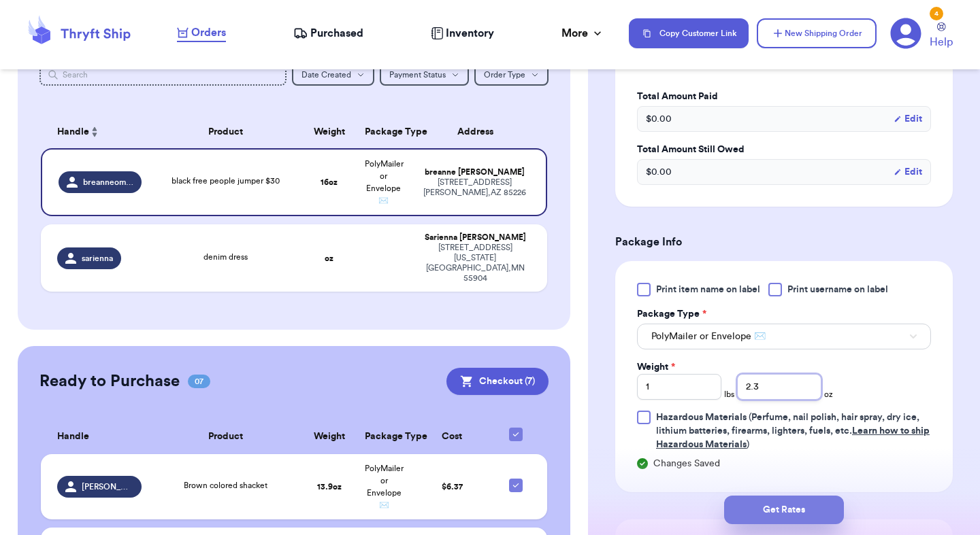
type input "2.3"
click at [752, 513] on button "Get Rates" at bounding box center [784, 510] width 120 height 29
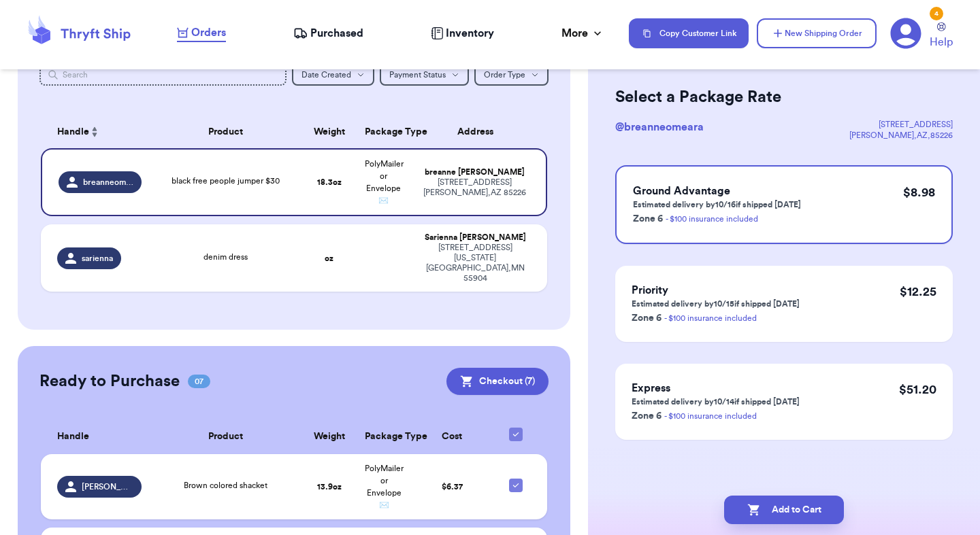
scroll to position [52, 0]
click at [752, 513] on icon "button" at bounding box center [753, 511] width 12 height 12
checkbox input "true"
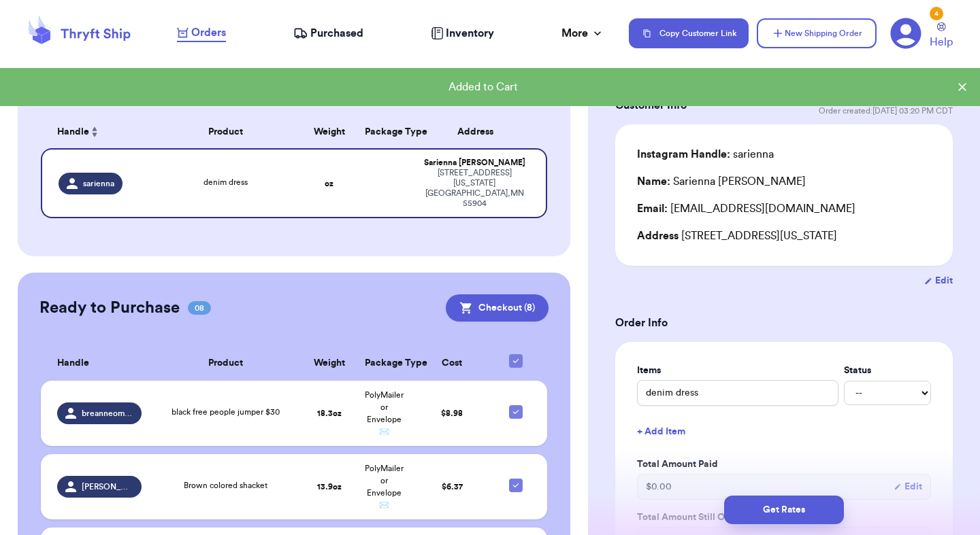
scroll to position [0, 0]
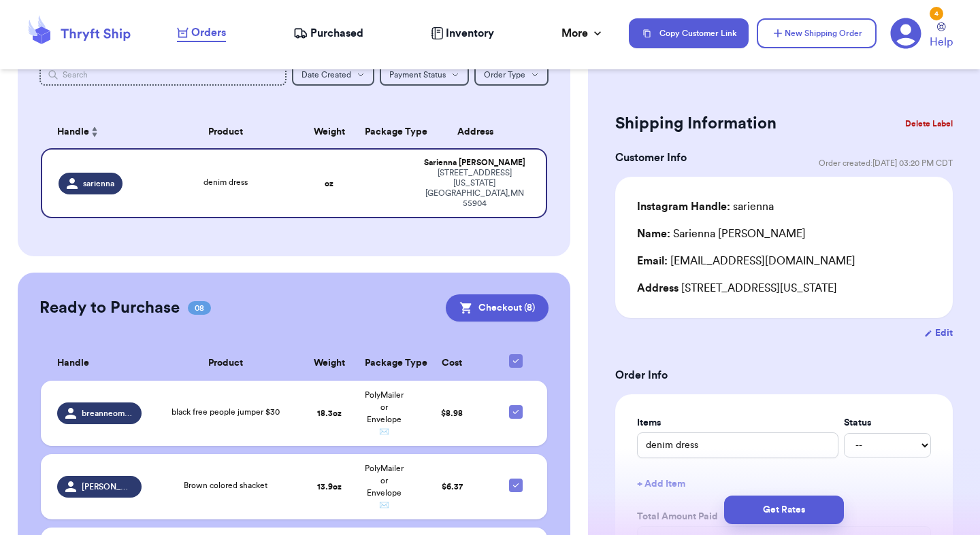
click at [936, 127] on button "Delete Label" at bounding box center [928, 124] width 59 height 30
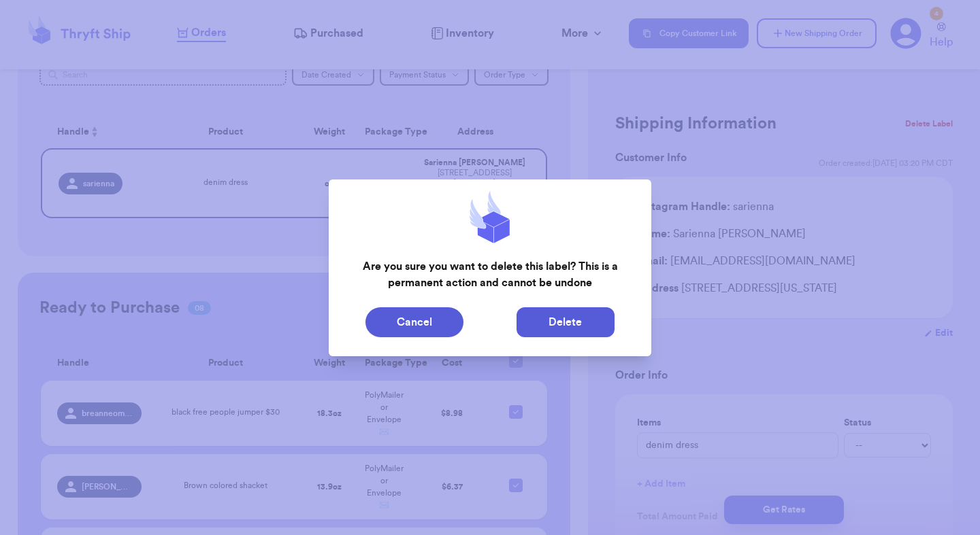
click at [591, 323] on button "Delete" at bounding box center [565, 323] width 98 height 30
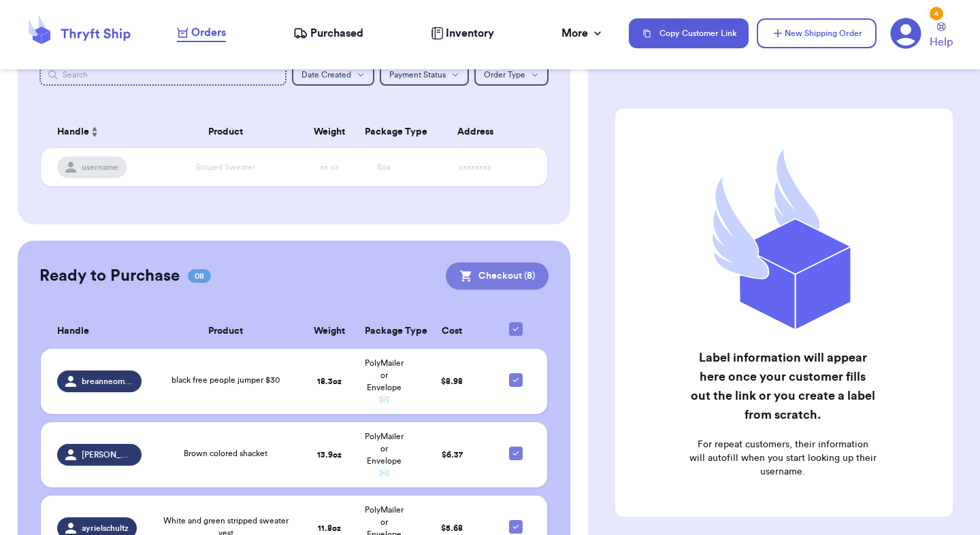
click at [473, 265] on button "Checkout ( 8 )" at bounding box center [497, 276] width 103 height 27
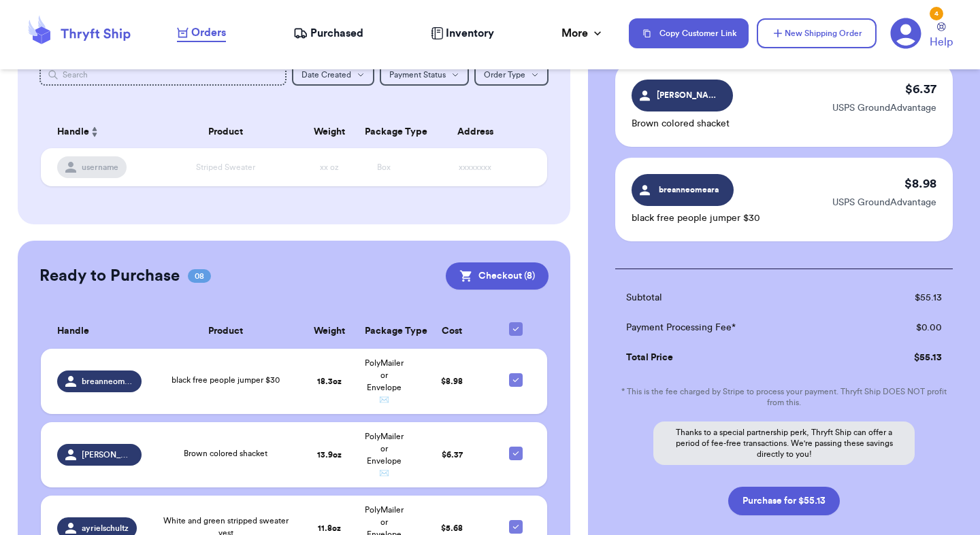
scroll to position [751, 0]
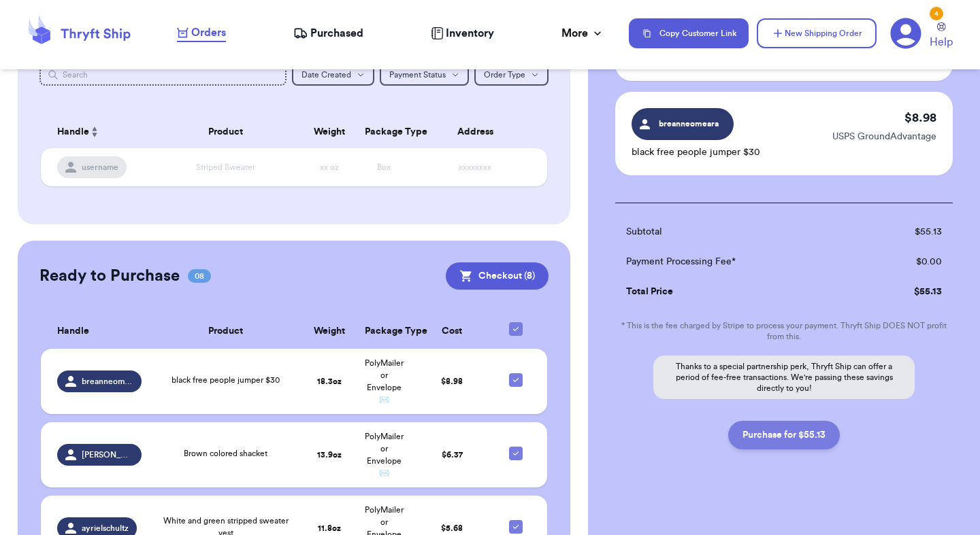
click at [816, 434] on button "Purchase for $55.13" at bounding box center [784, 435] width 112 height 29
checkbox input "false"
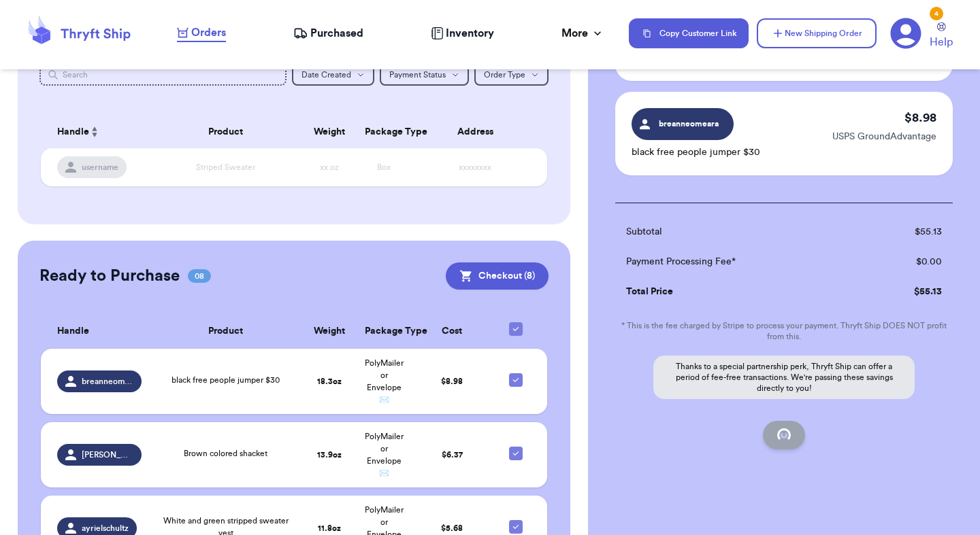
checkbox input "false"
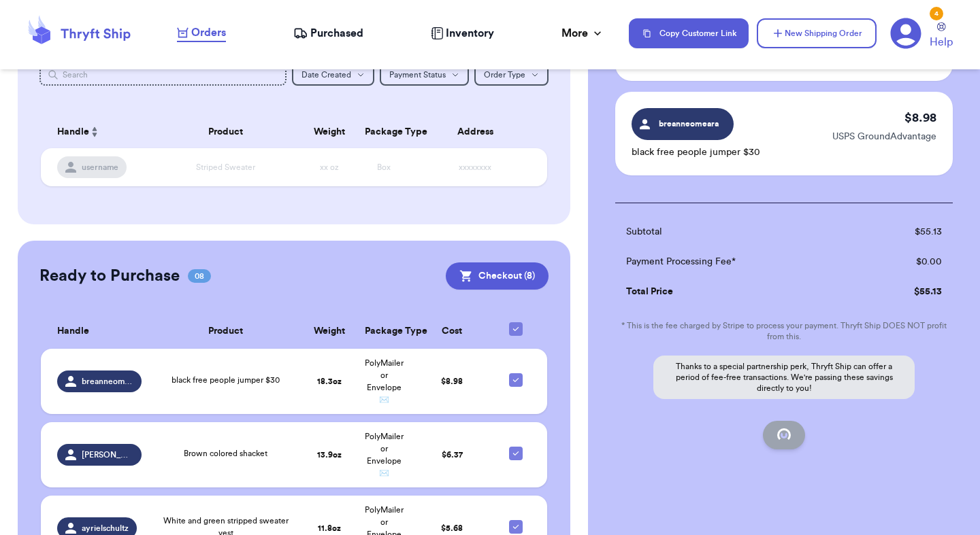
checkbox input "true"
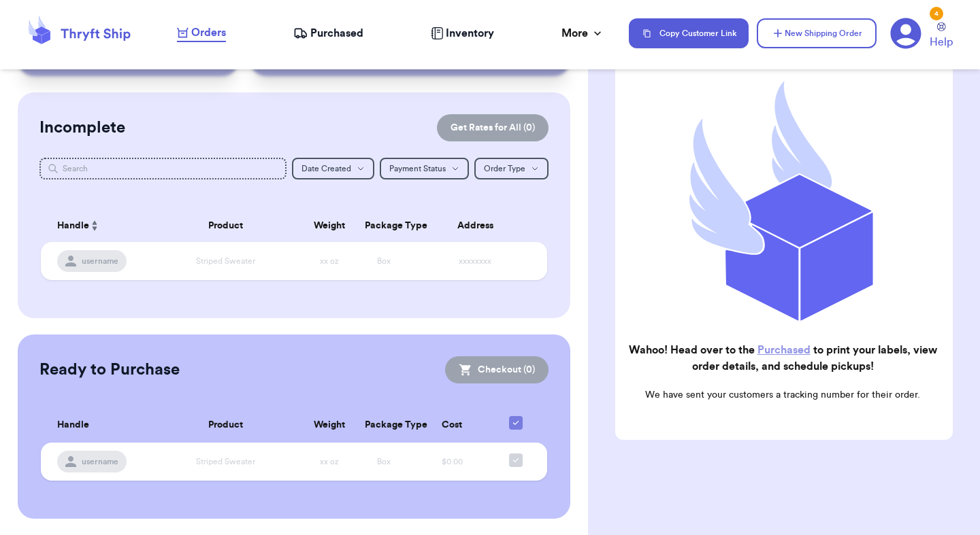
scroll to position [80, 0]
click at [324, 29] on span "Purchased" at bounding box center [336, 33] width 53 height 16
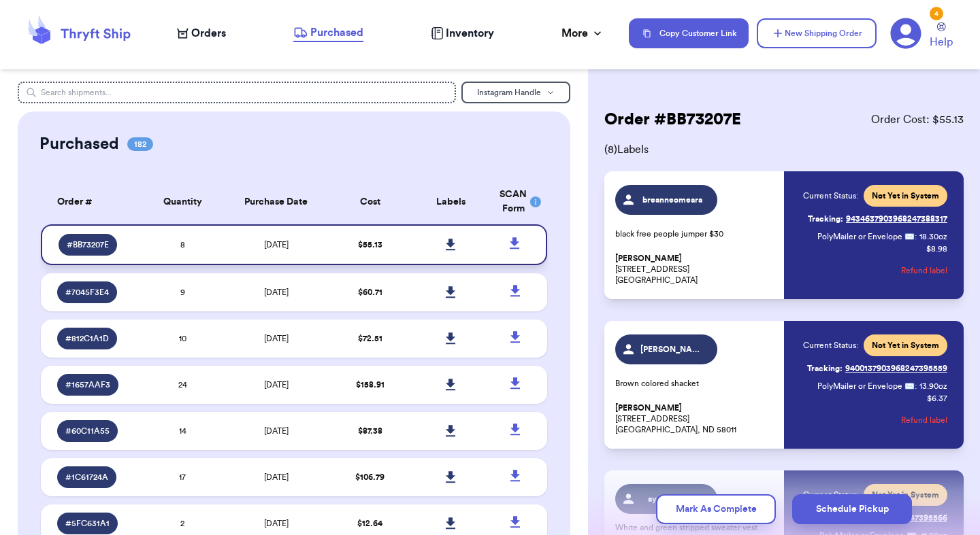
click at [452, 233] on link at bounding box center [451, 245] width 30 height 30
click at [452, 241] on icon at bounding box center [451, 245] width 10 height 12
